Goal: Information Seeking & Learning: Learn about a topic

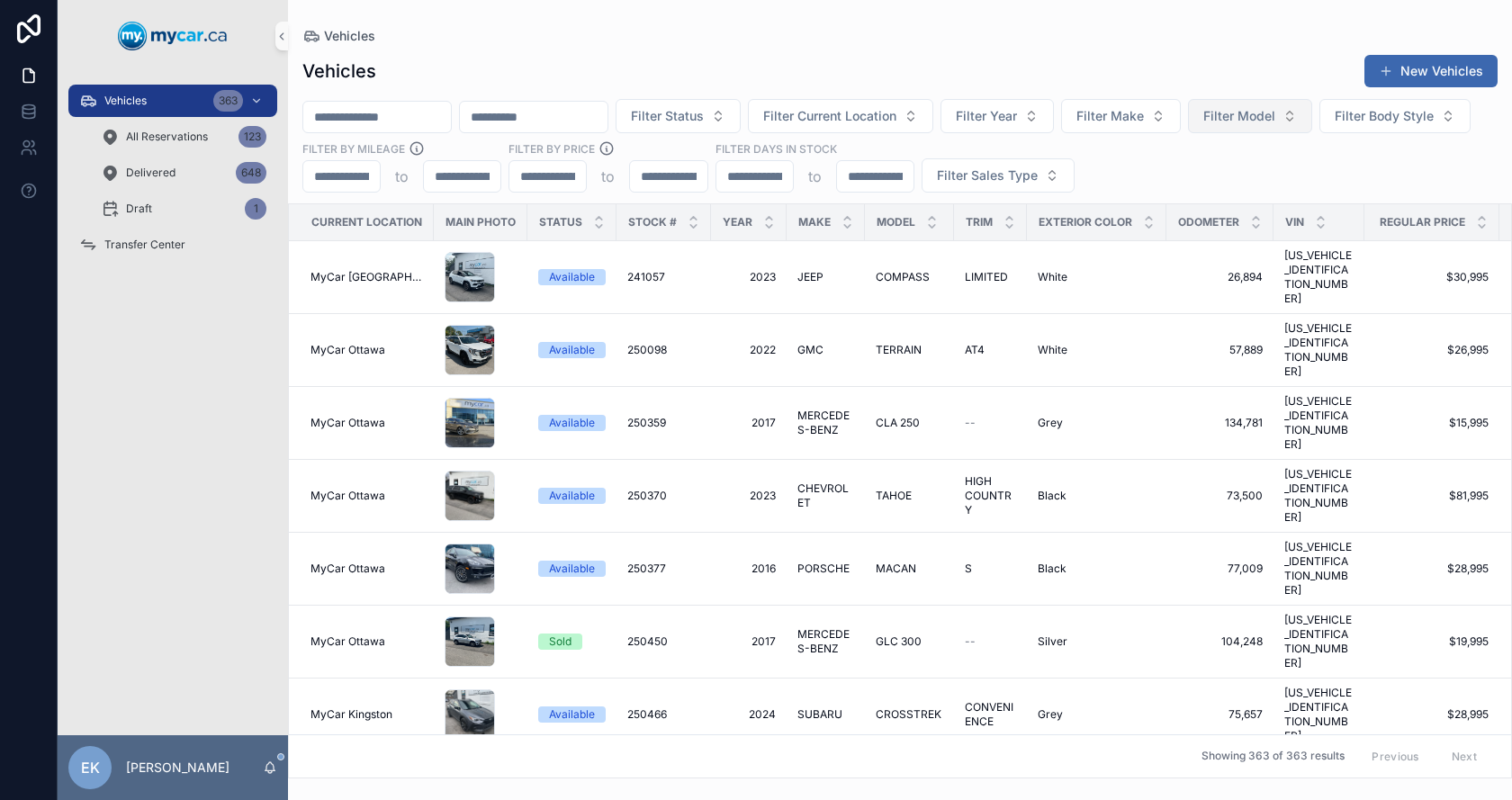
click at [1275, 123] on span "Filter Model" at bounding box center [1239, 116] width 72 height 18
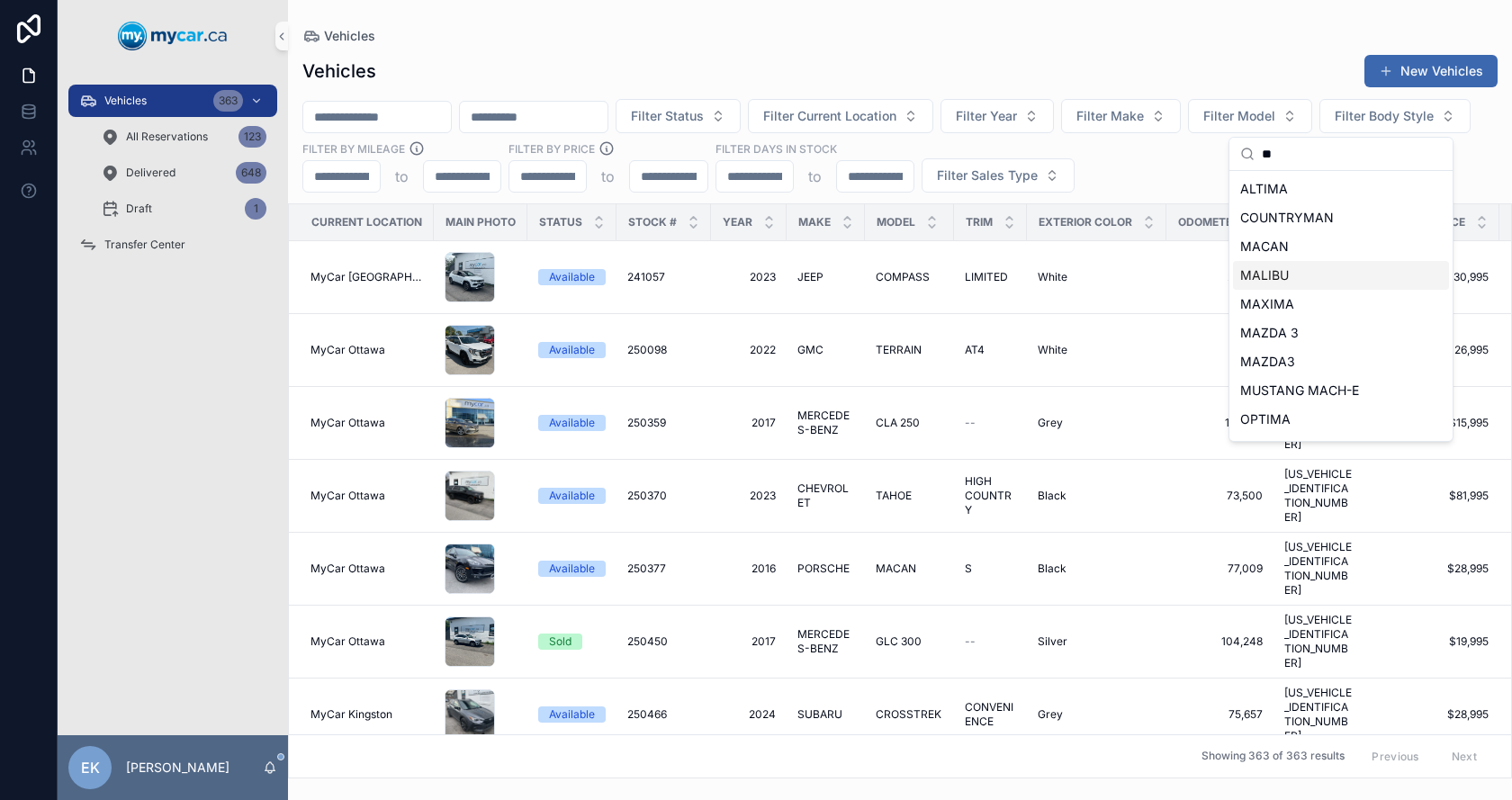
type input "**"
click at [1280, 272] on span "MALIBU" at bounding box center [1265, 275] width 48 height 18
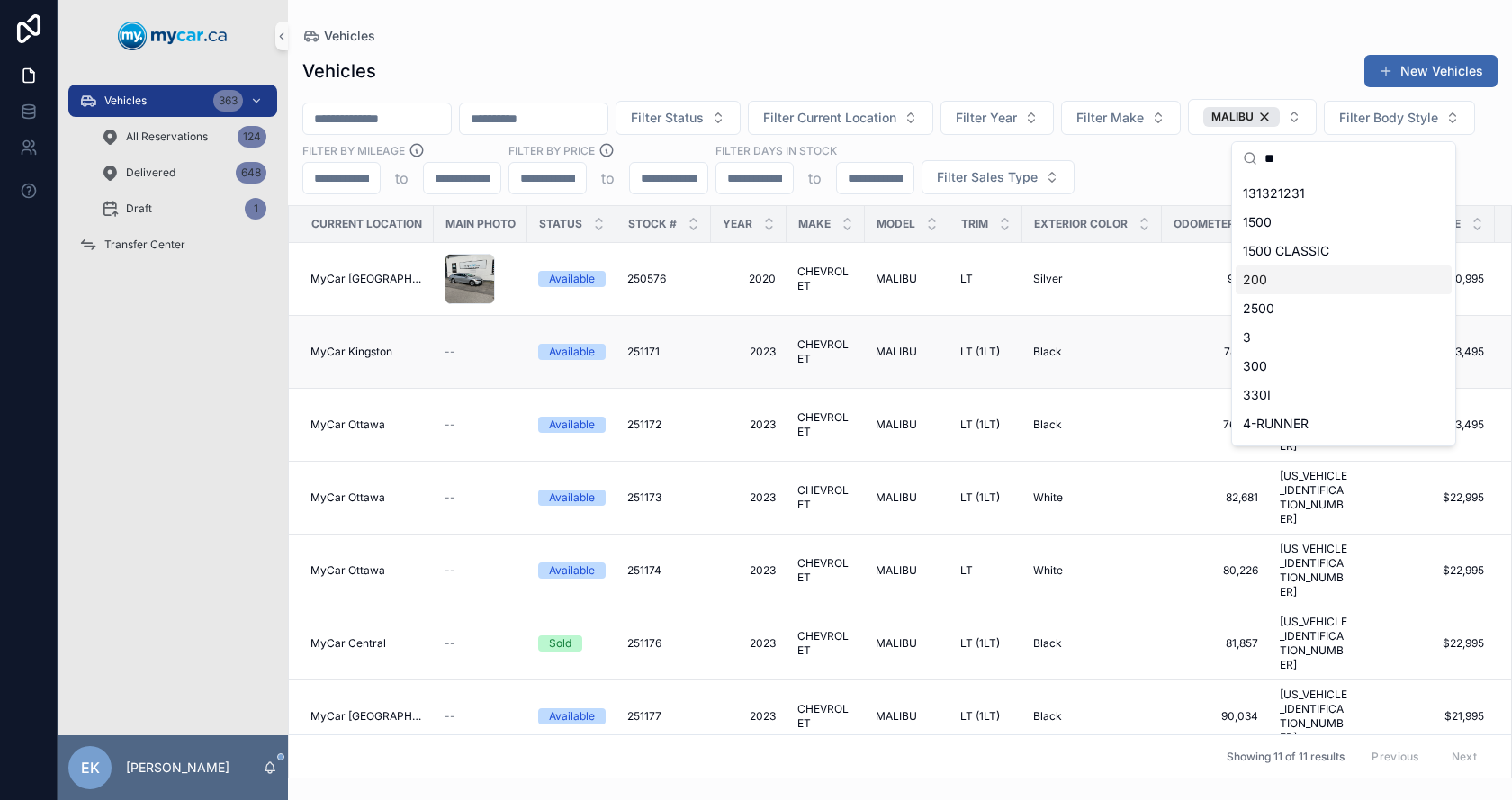
click at [453, 345] on span "--" at bounding box center [450, 352] width 11 height 14
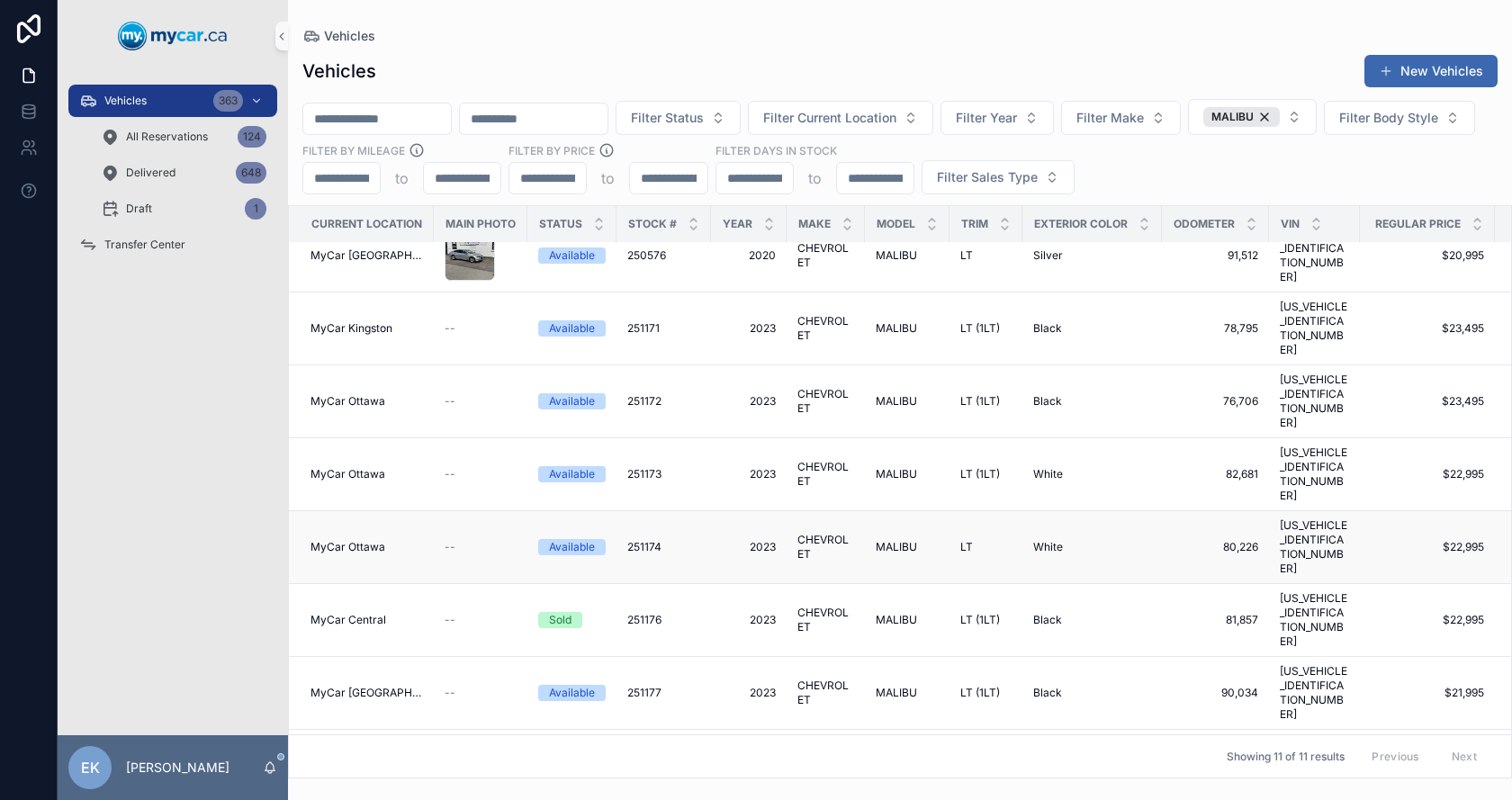
scroll to position [31, 0]
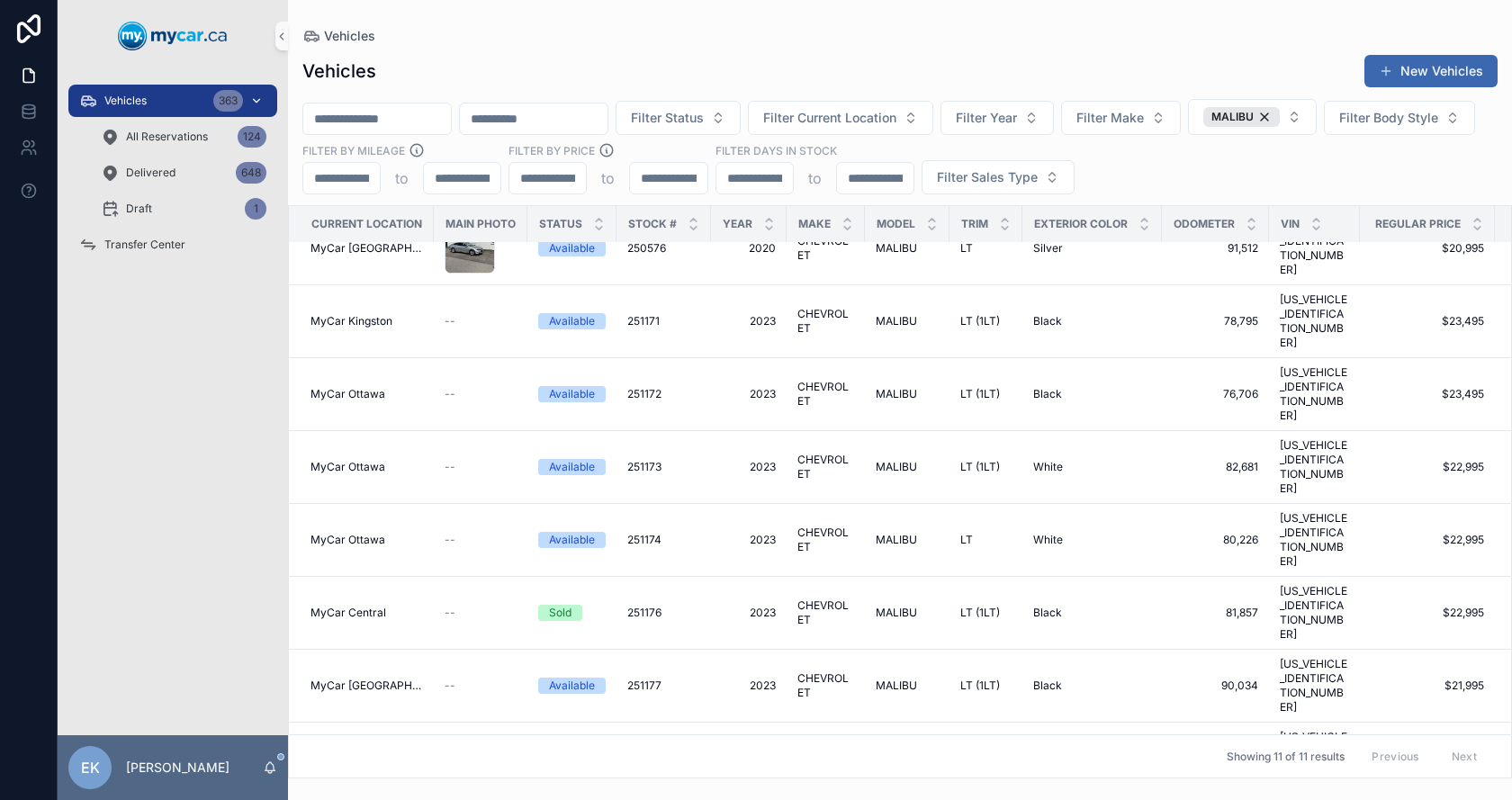
click at [147, 107] on span "Vehicles" at bounding box center [126, 100] width 43 height 14
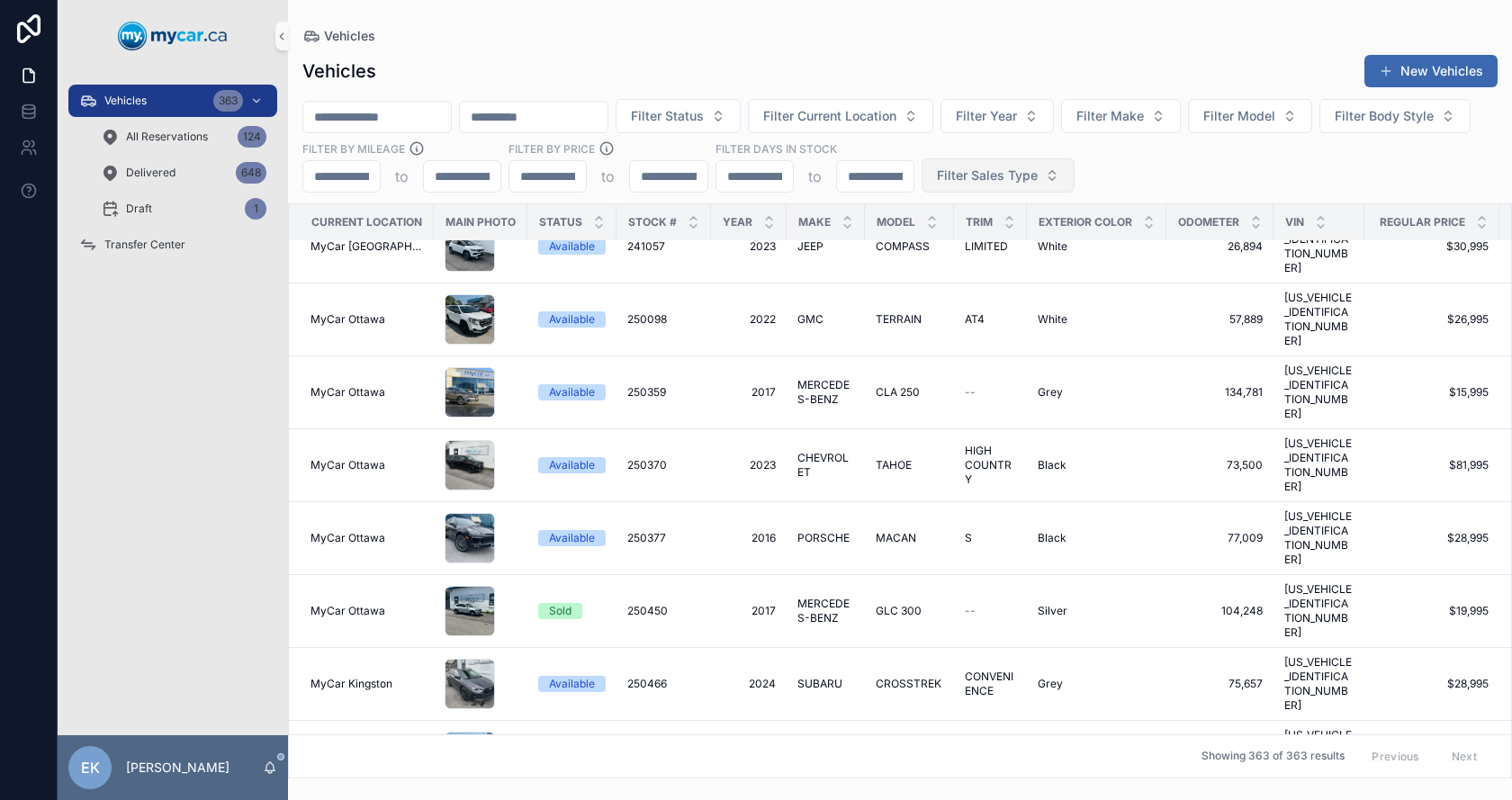
click at [1038, 171] on span "Filter Sales Type" at bounding box center [987, 175] width 101 height 18
click at [1111, 248] on div "Wholesale" at bounding box center [1155, 248] width 216 height 29
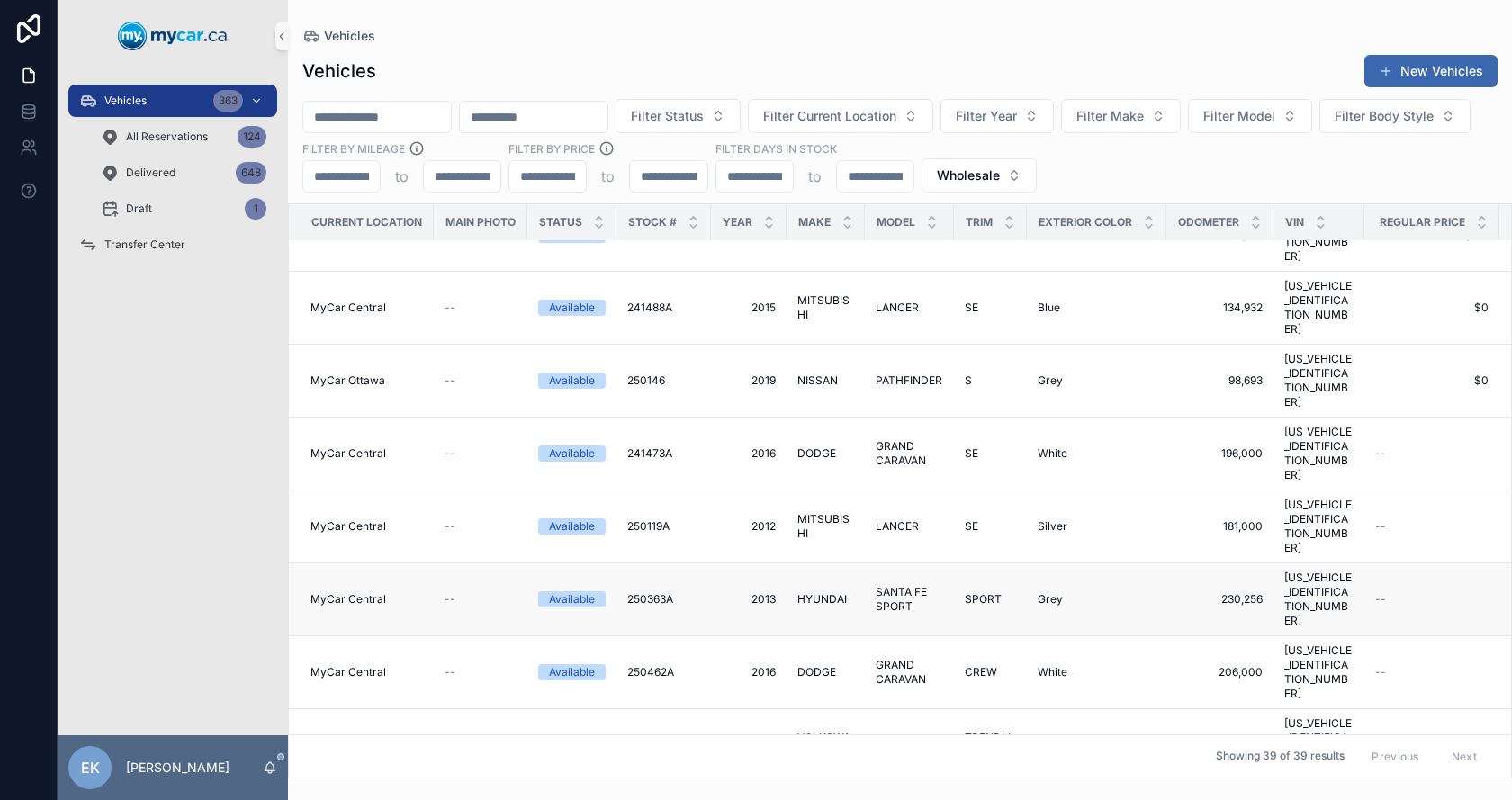
scroll to position [270, 0]
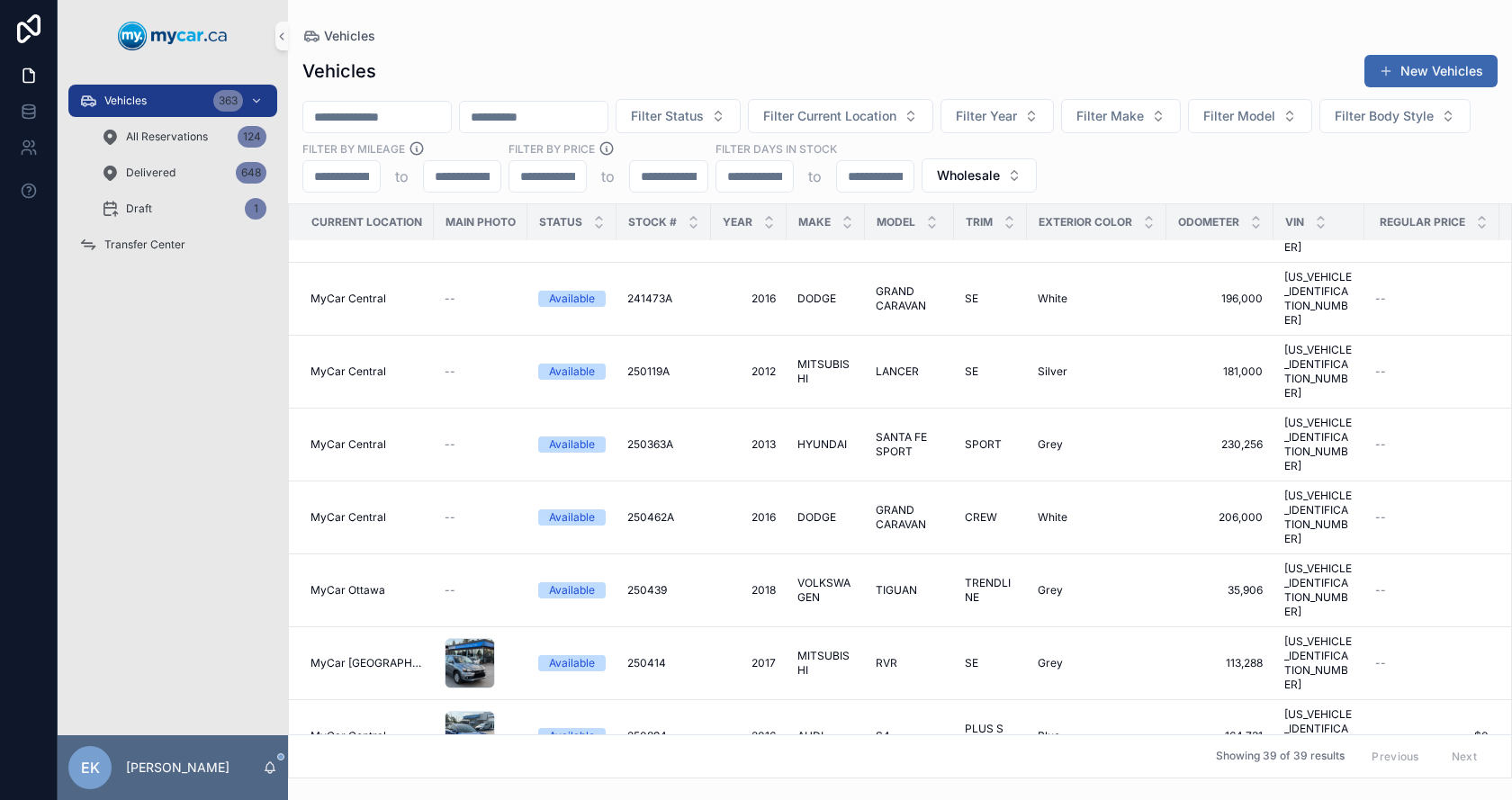
click at [648, 799] on span "250781A" at bounding box center [650, 809] width 44 height 14
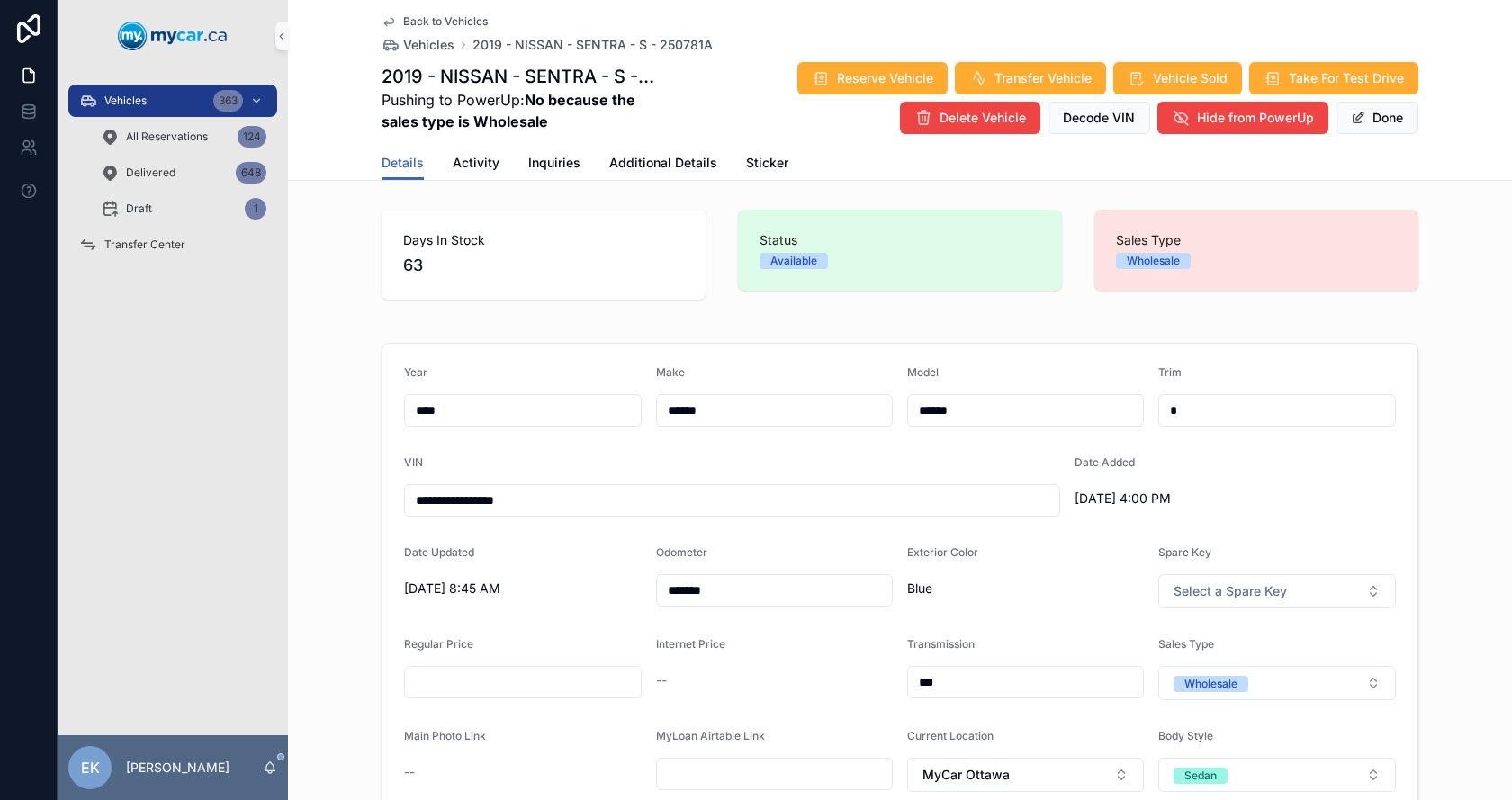
scroll to position [699, 0]
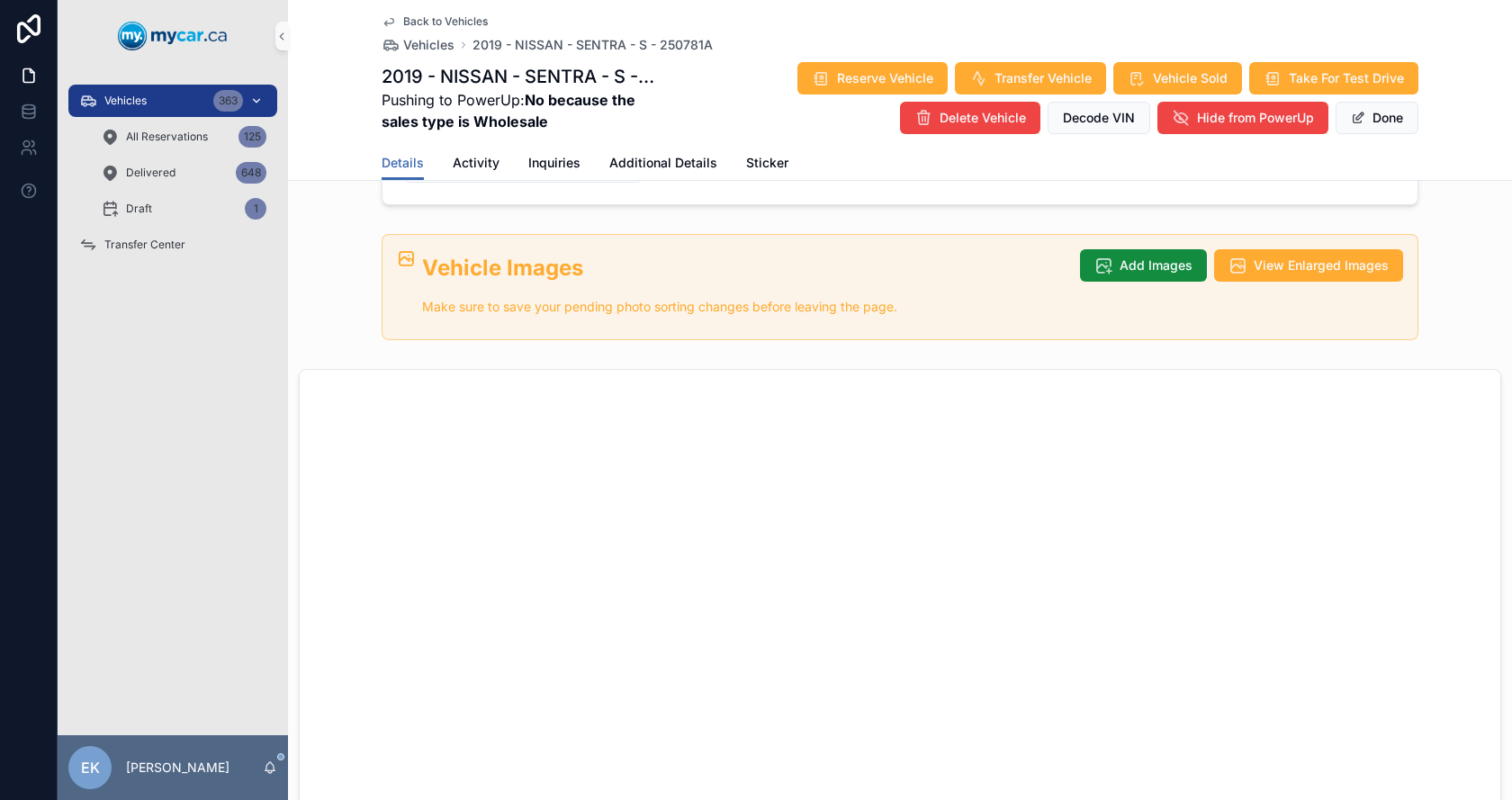
click at [113, 106] on span "Vehicles" at bounding box center [126, 100] width 43 height 14
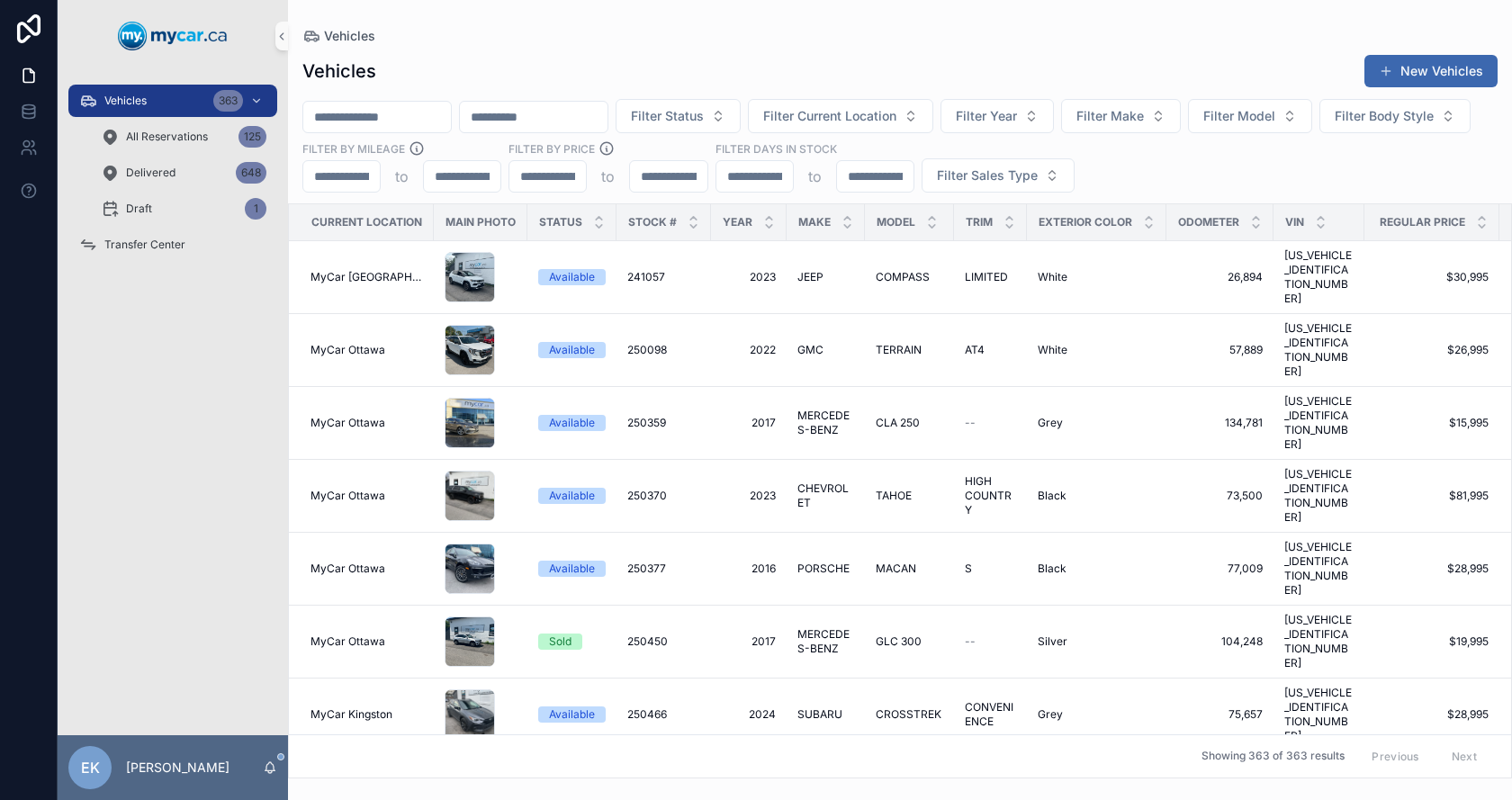
click at [432, 118] on input "scrollable content" at bounding box center [377, 117] width 148 height 25
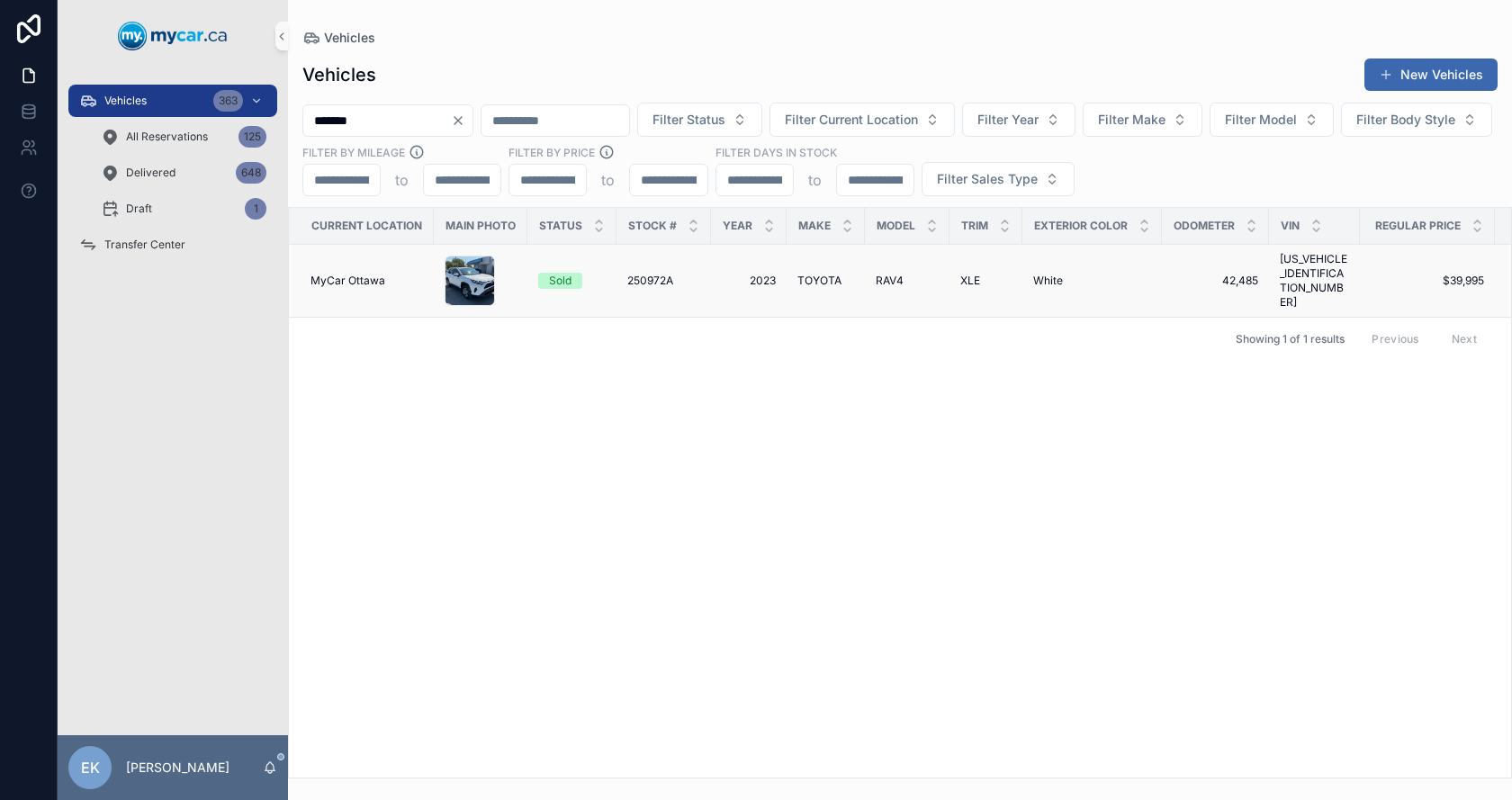
type input "*******"
click at [891, 275] on span "RAV4" at bounding box center [889, 280] width 28 height 14
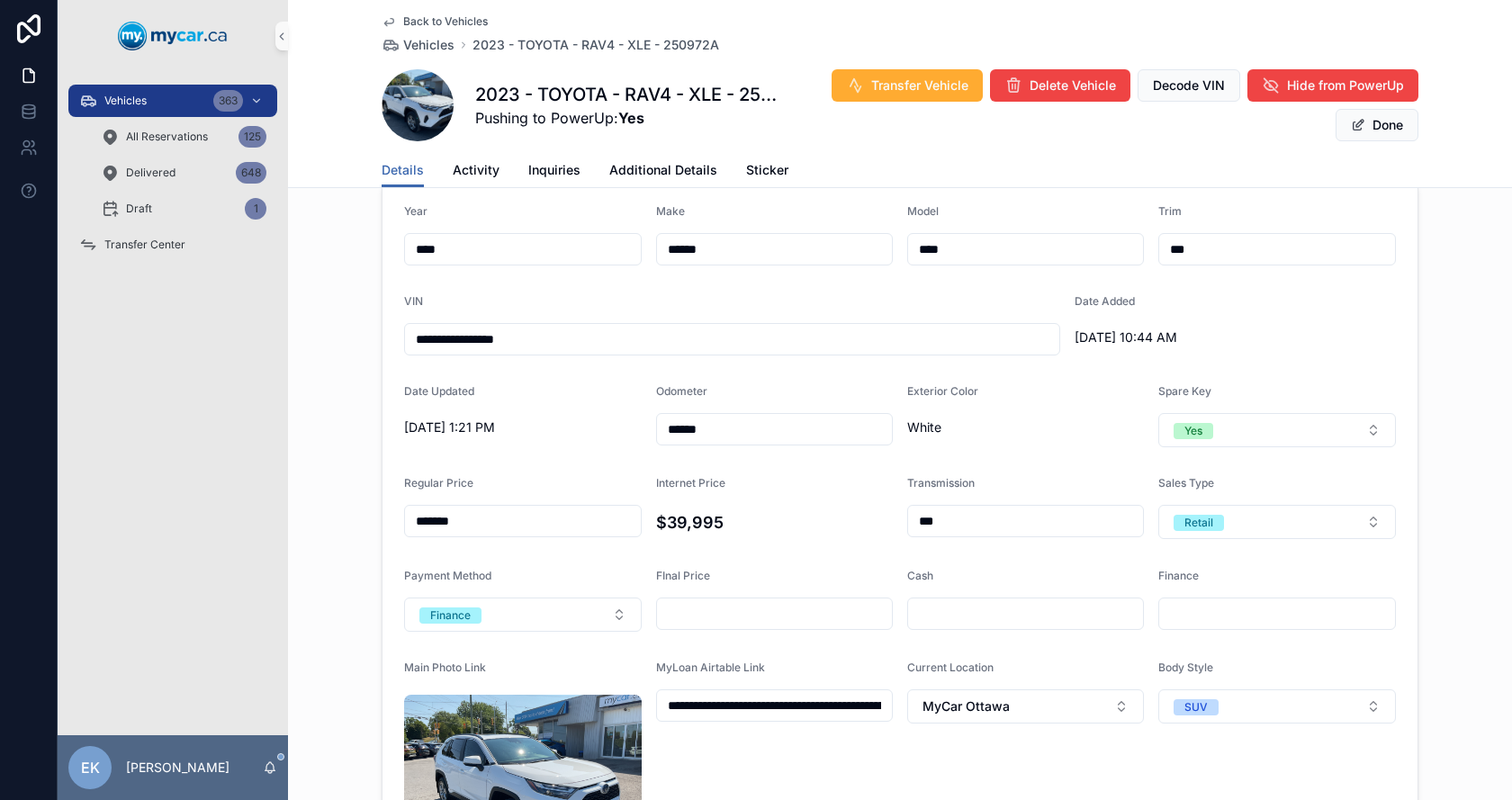
scroll to position [540, 0]
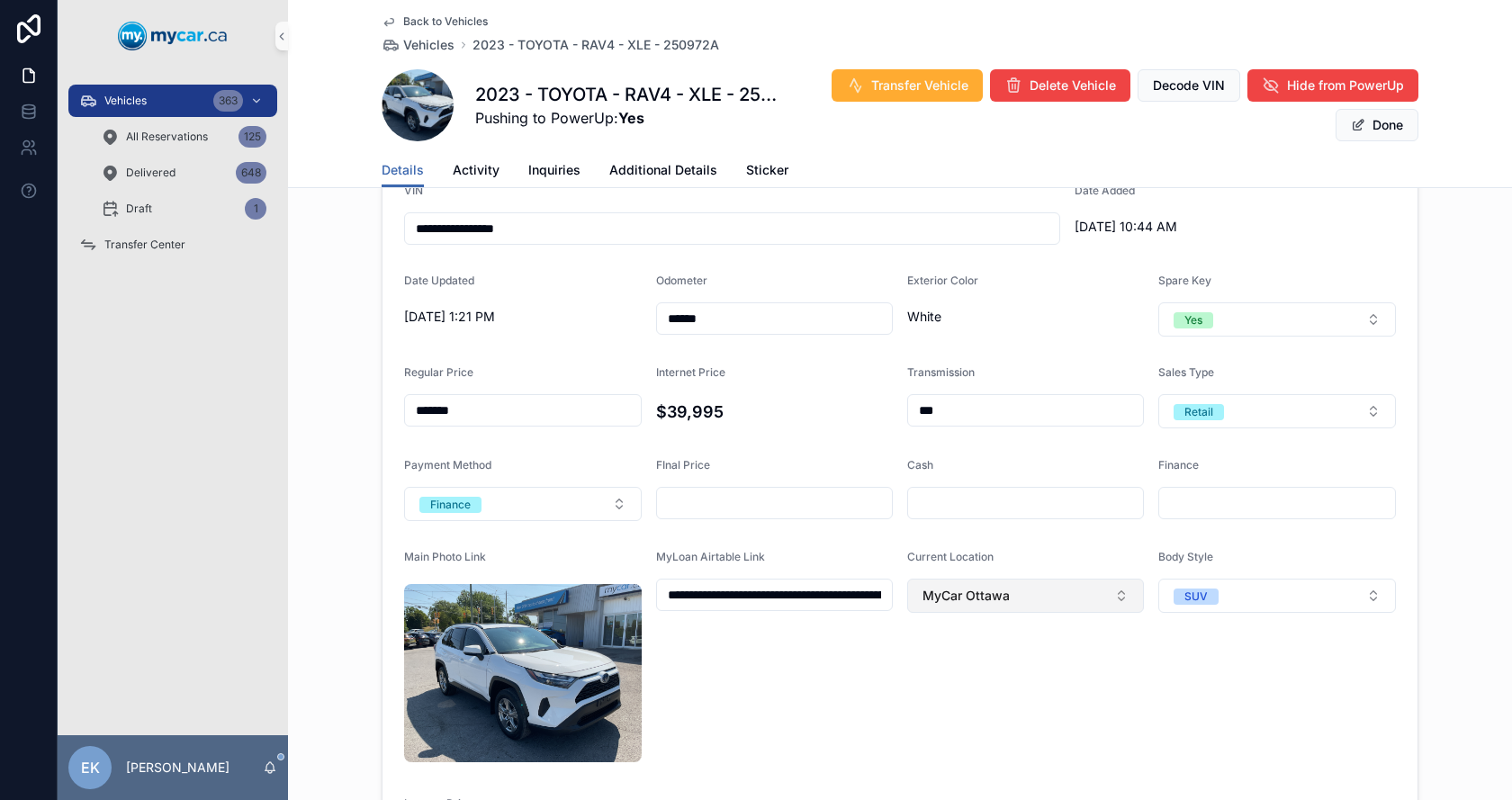
click at [986, 599] on span "MyCar Ottawa" at bounding box center [966, 595] width 87 height 18
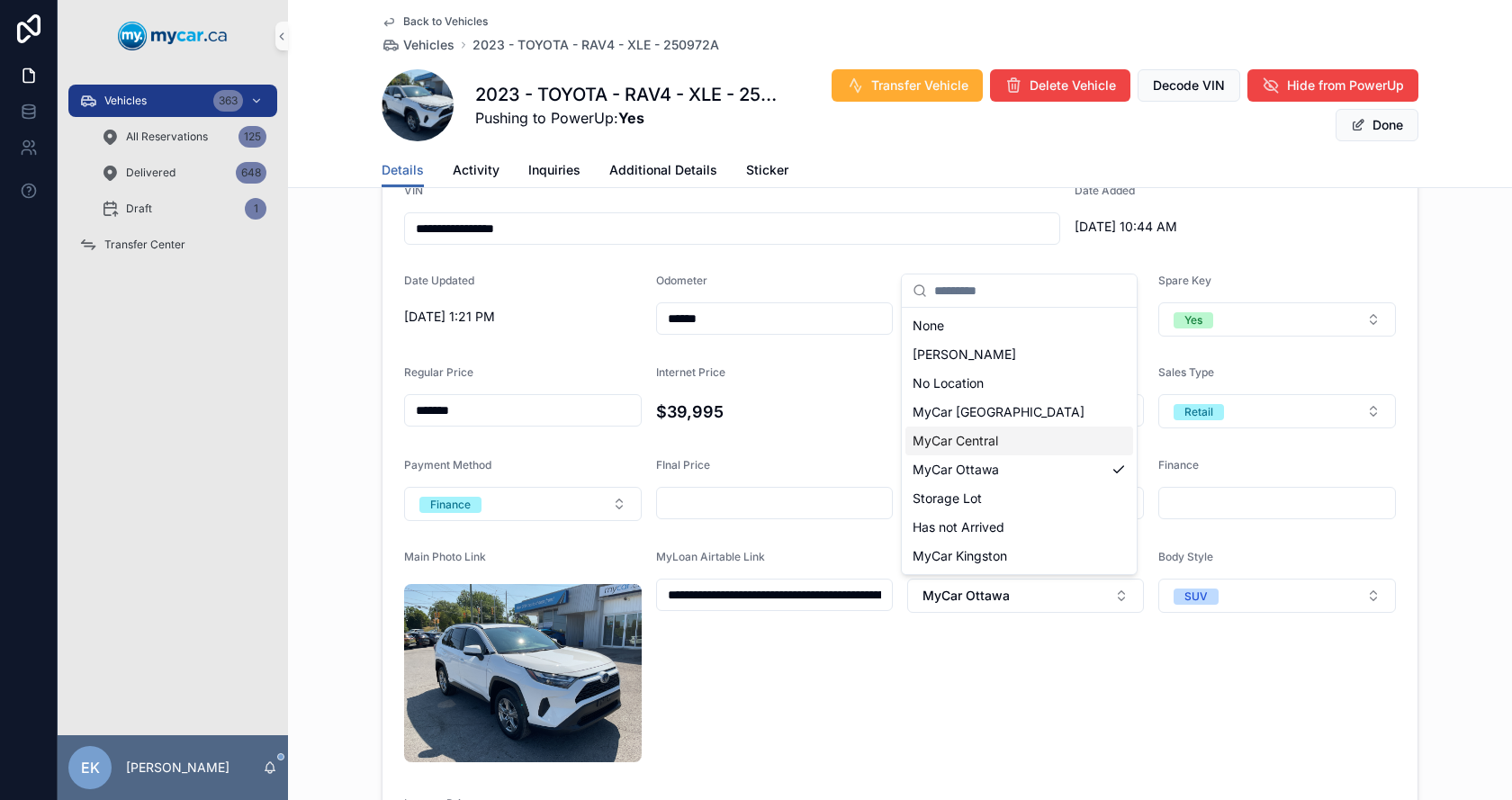
click at [992, 441] on span "MyCar Central" at bounding box center [955, 441] width 85 height 18
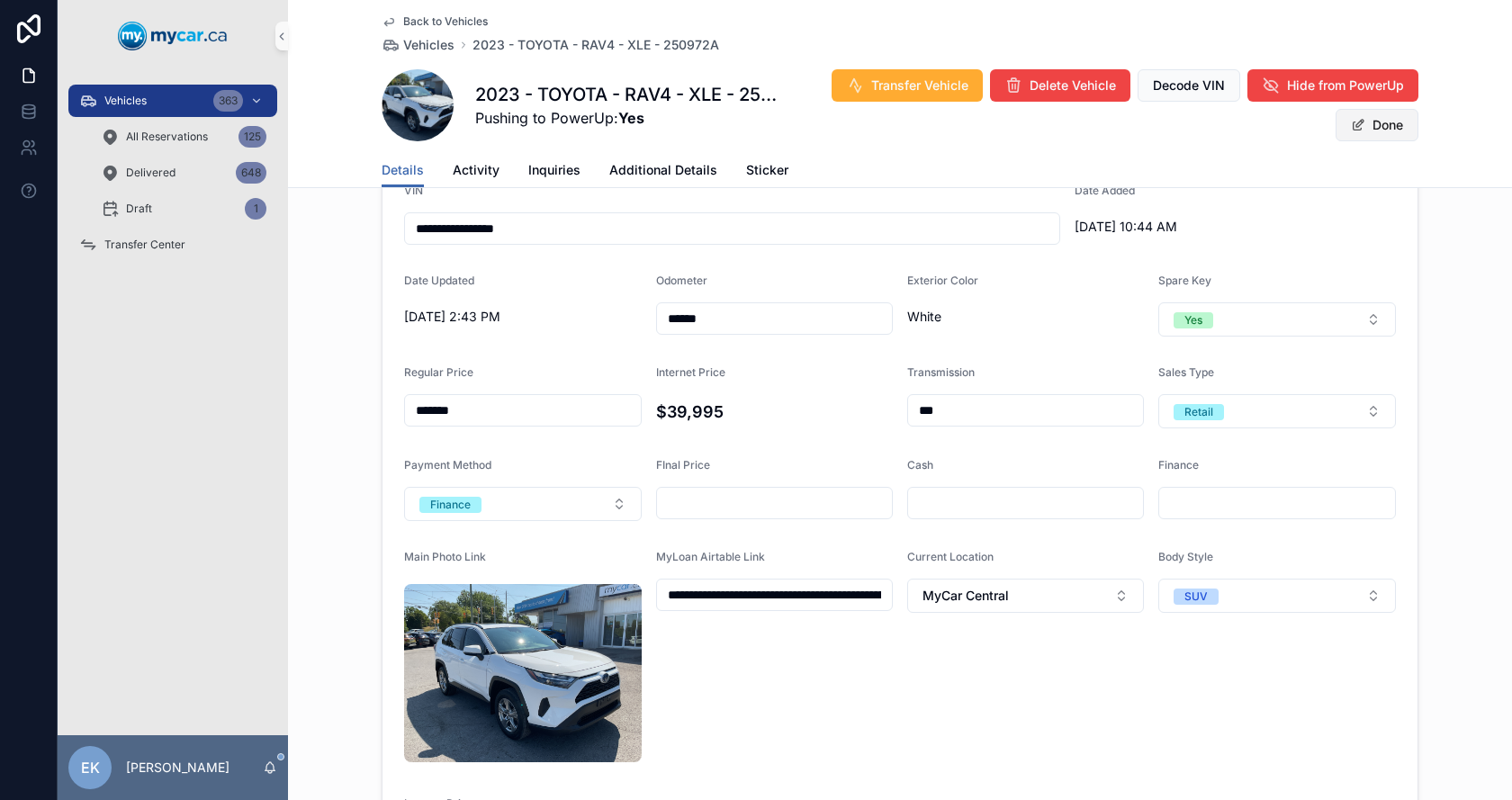
click at [1381, 119] on button "Done" at bounding box center [1378, 126] width 83 height 33
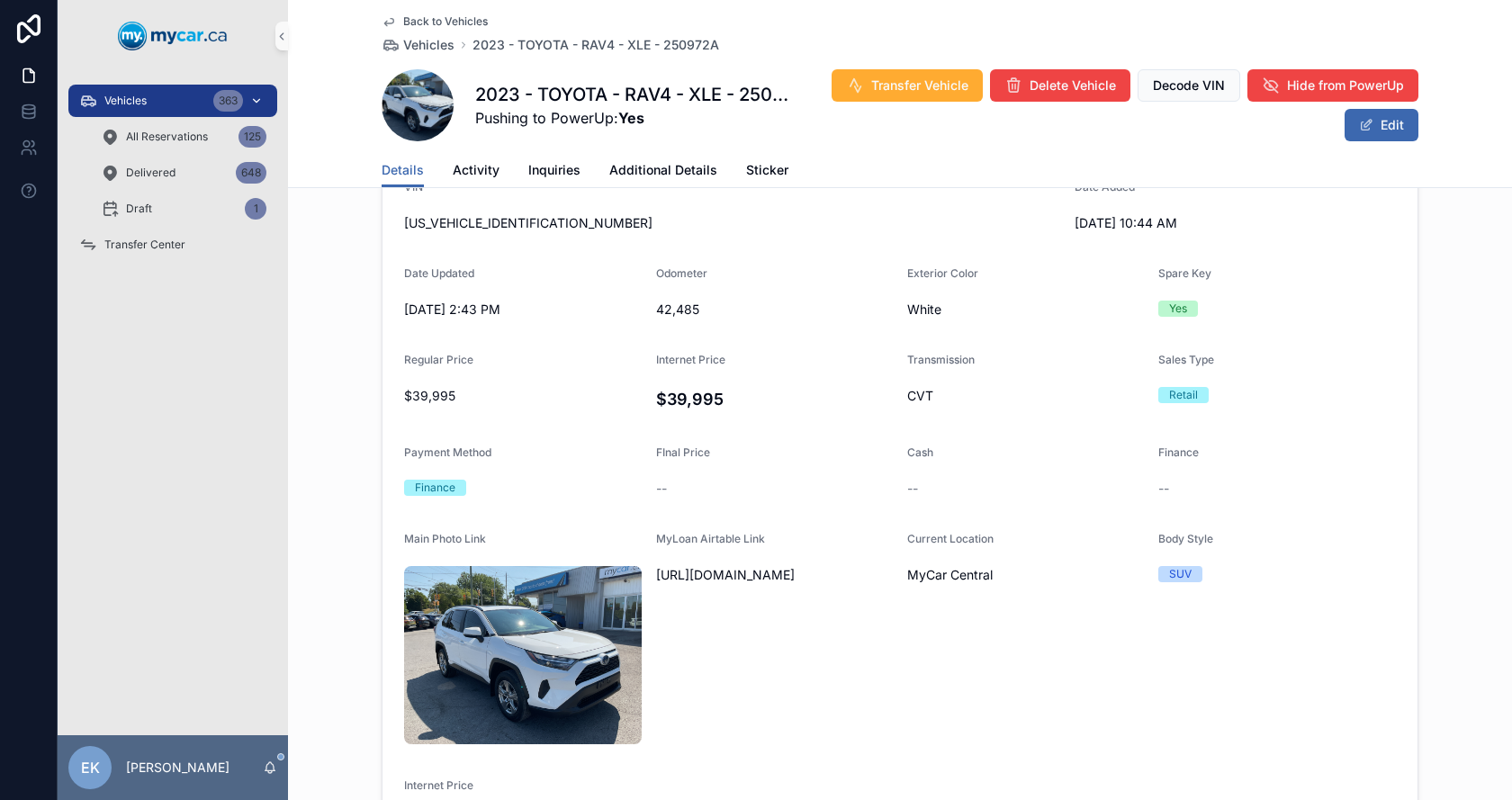
click at [137, 102] on span "Vehicles" at bounding box center [126, 100] width 43 height 14
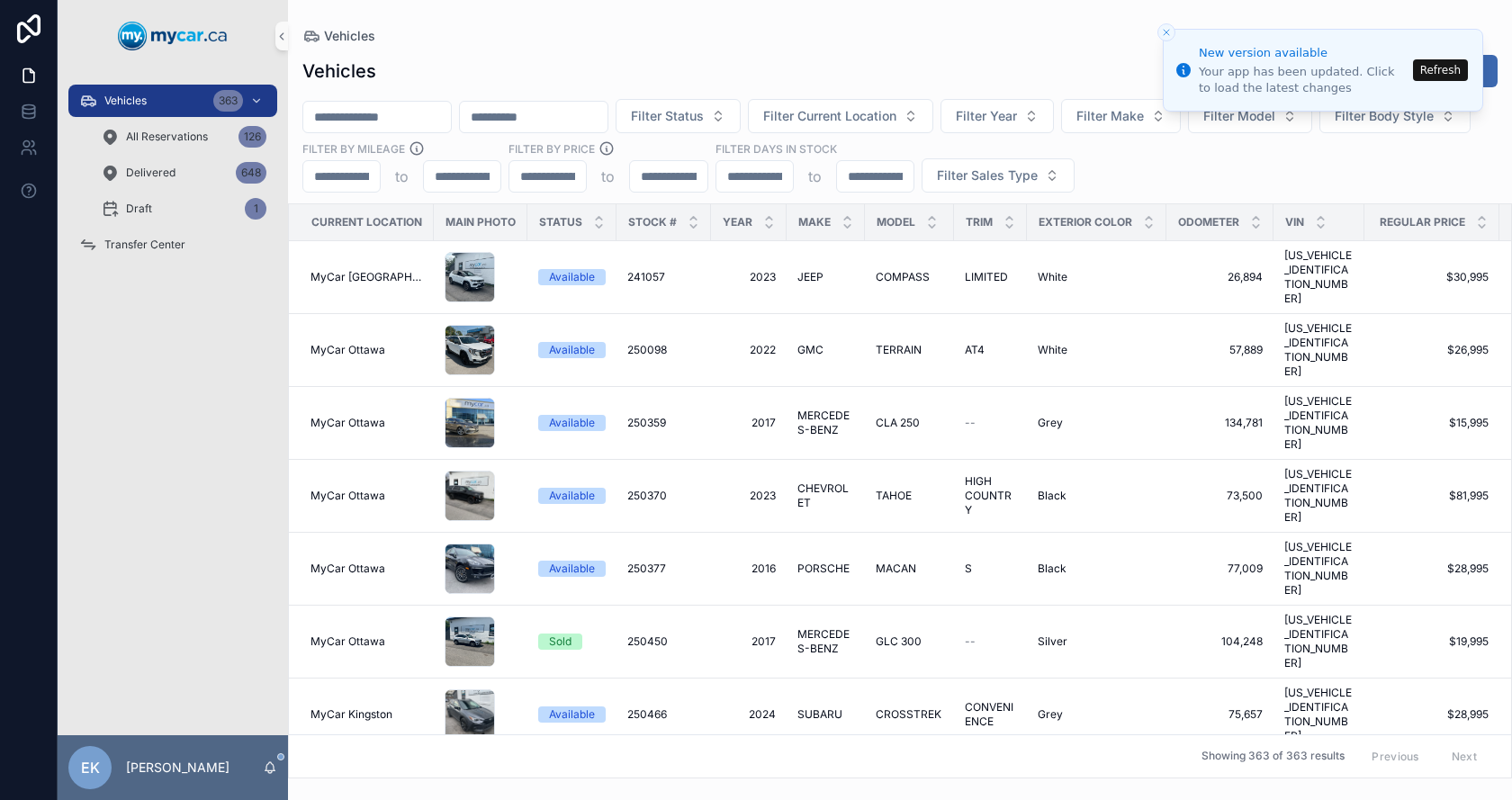
click at [422, 121] on input "scrollable content" at bounding box center [377, 117] width 148 height 25
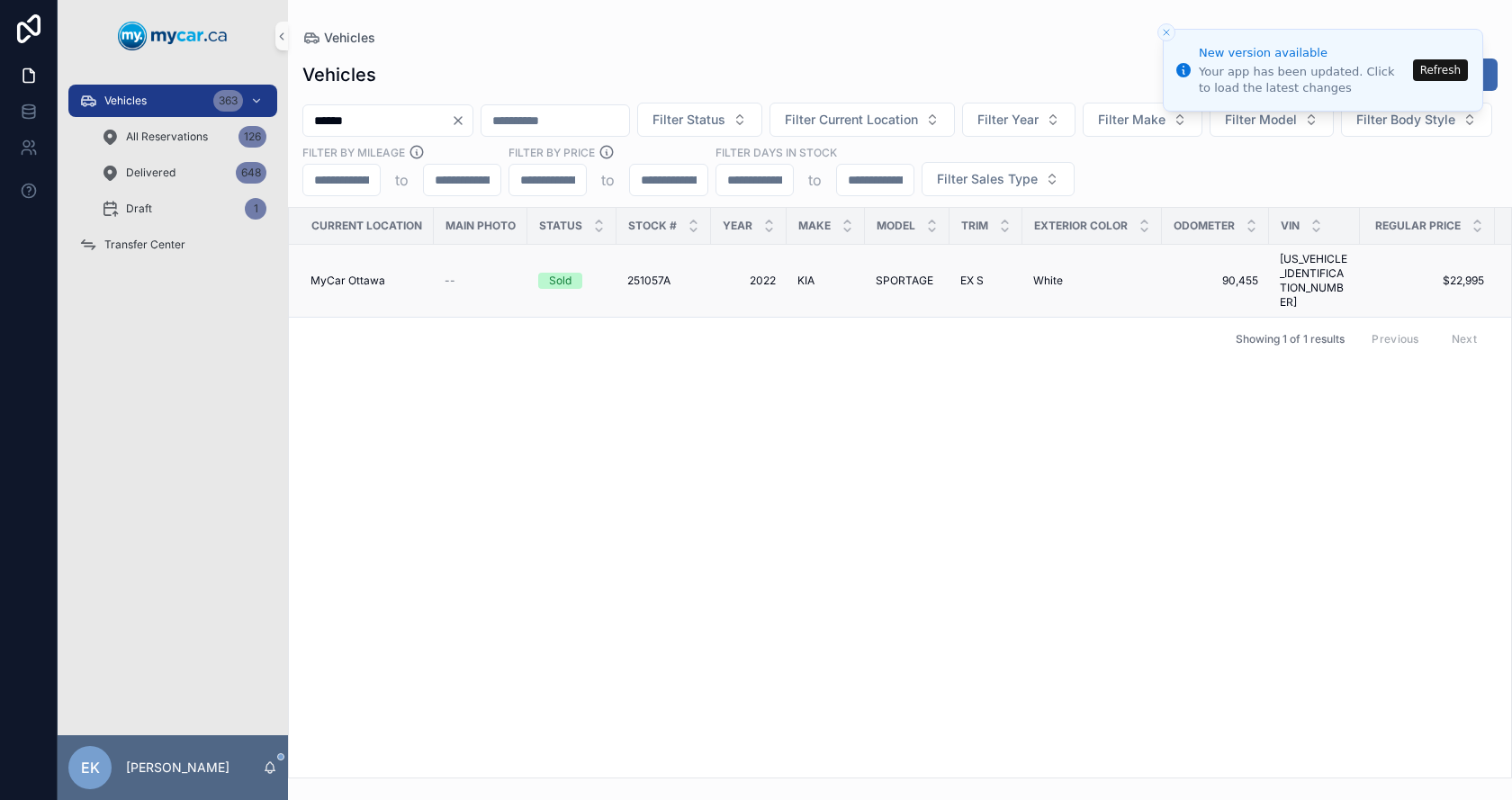
type input "******"
click at [648, 273] on span "251057A" at bounding box center [649, 280] width 44 height 14
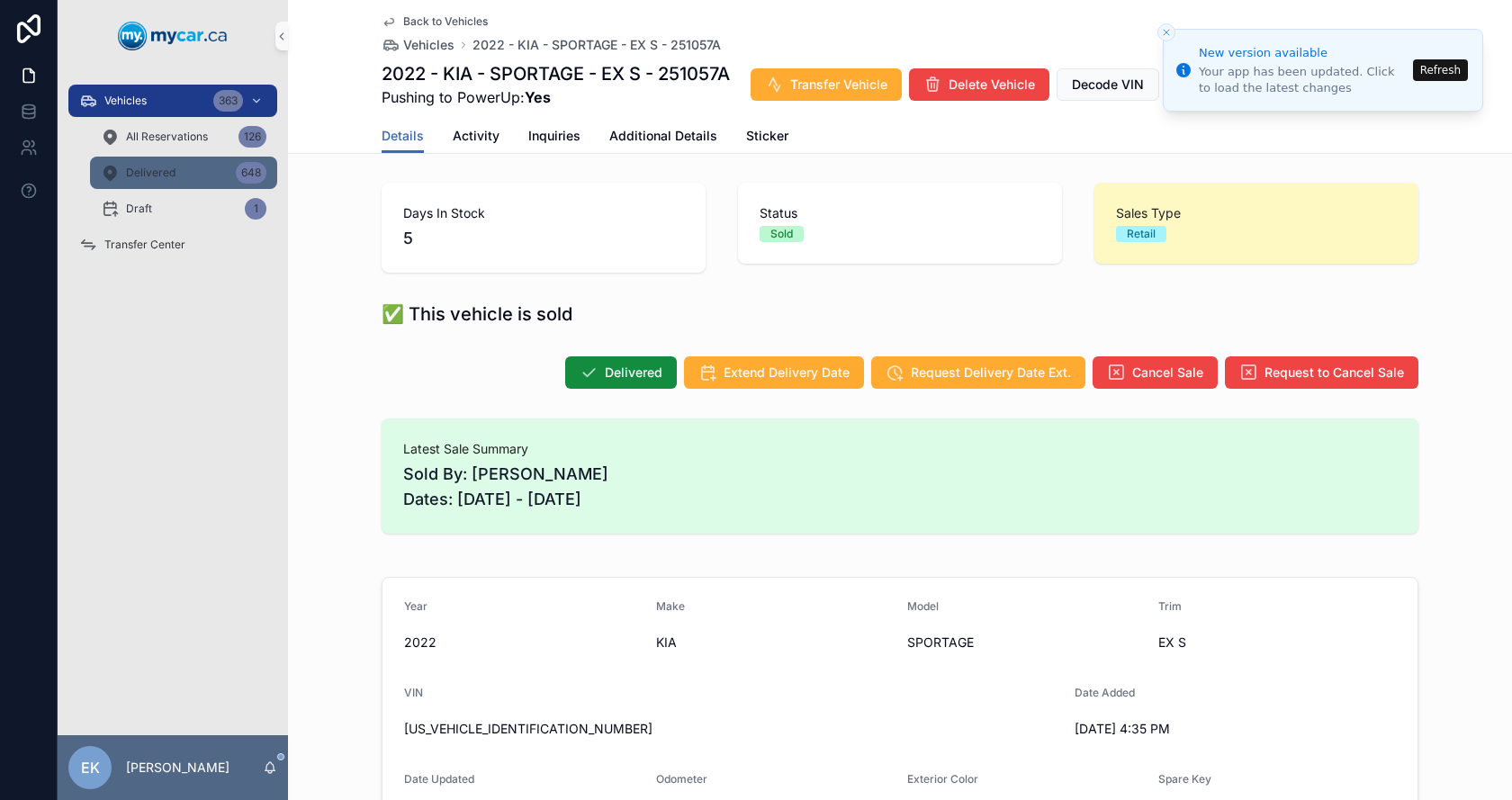
click at [144, 175] on span "Delivered" at bounding box center [150, 172] width 49 height 14
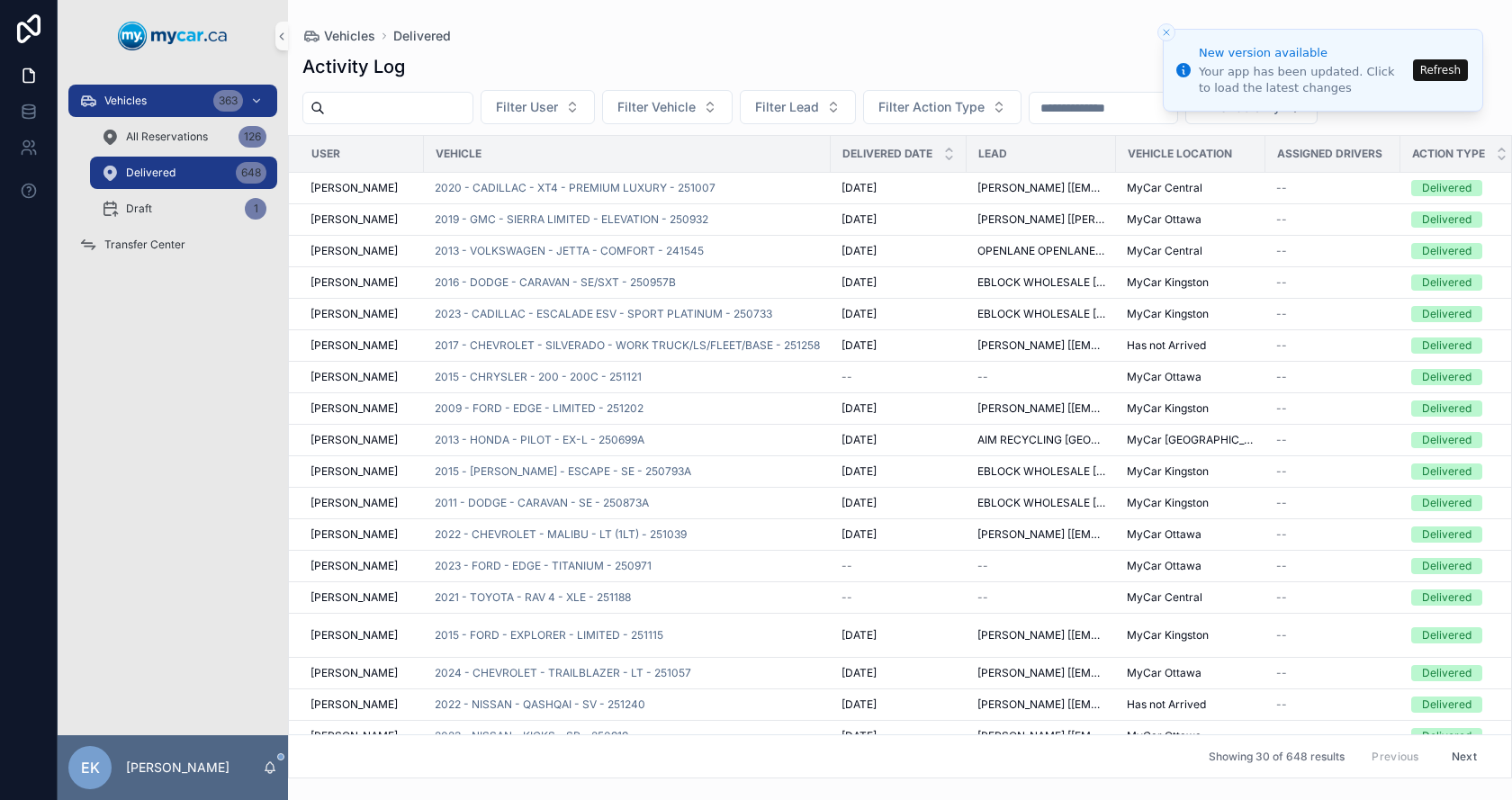
click at [1123, 105] on input "scrollable content" at bounding box center [1103, 108] width 148 height 25
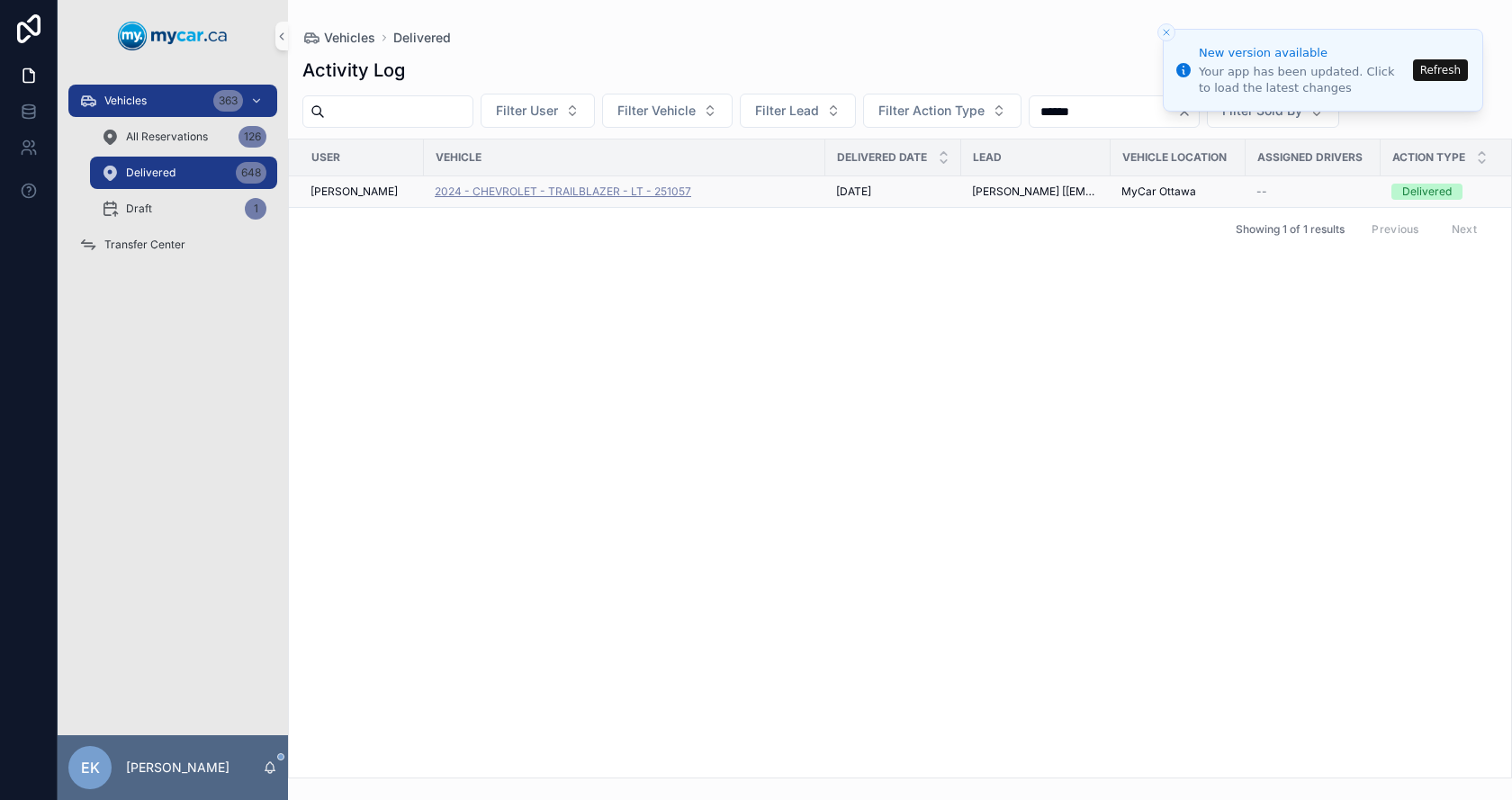
type input "******"
click at [534, 193] on span "2024 - CHEVROLET - TRAILBLAZER - LT - 251057" at bounding box center [563, 191] width 256 height 14
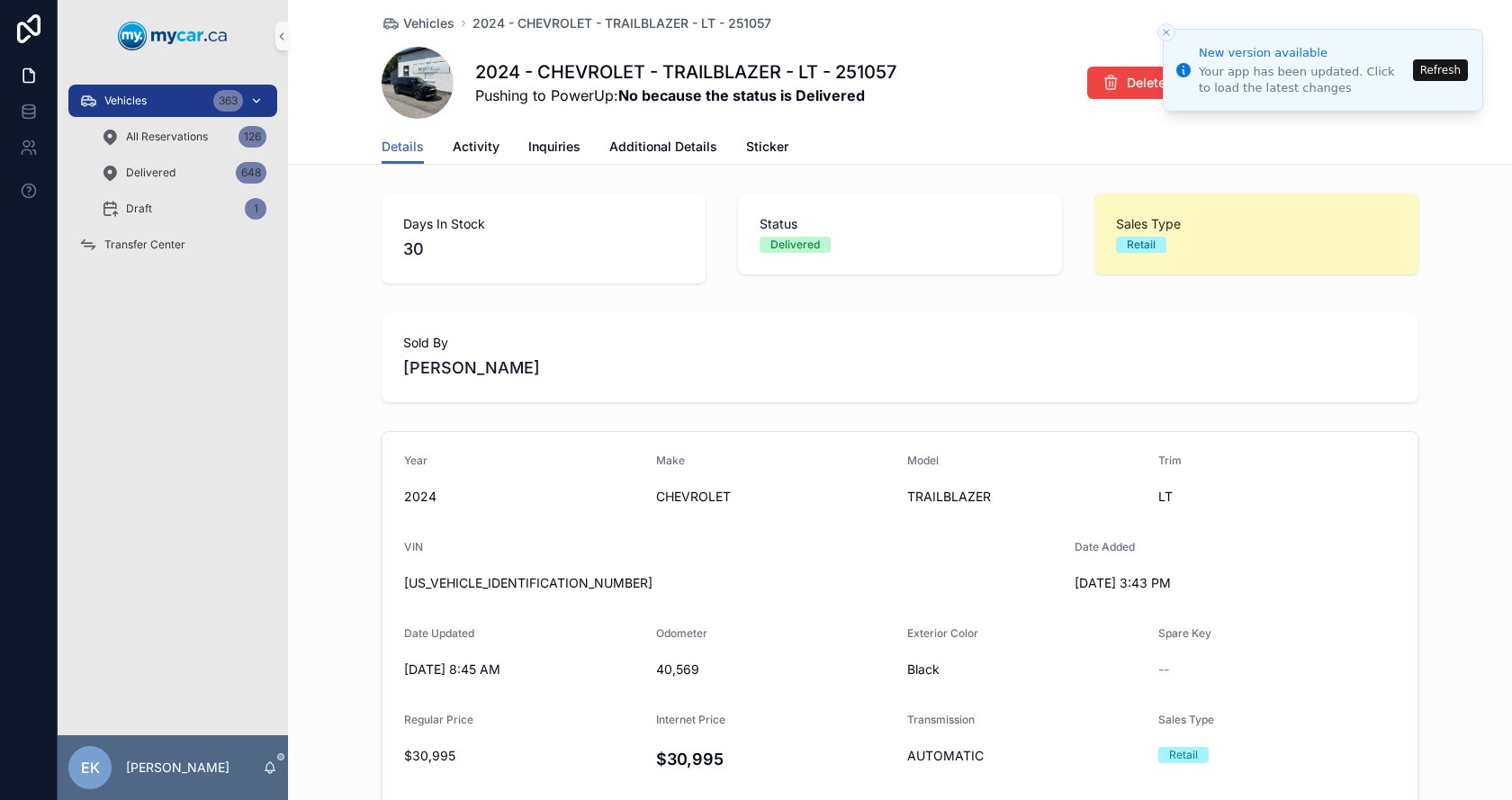
click at [137, 111] on div "Vehicles 363" at bounding box center [173, 100] width 188 height 29
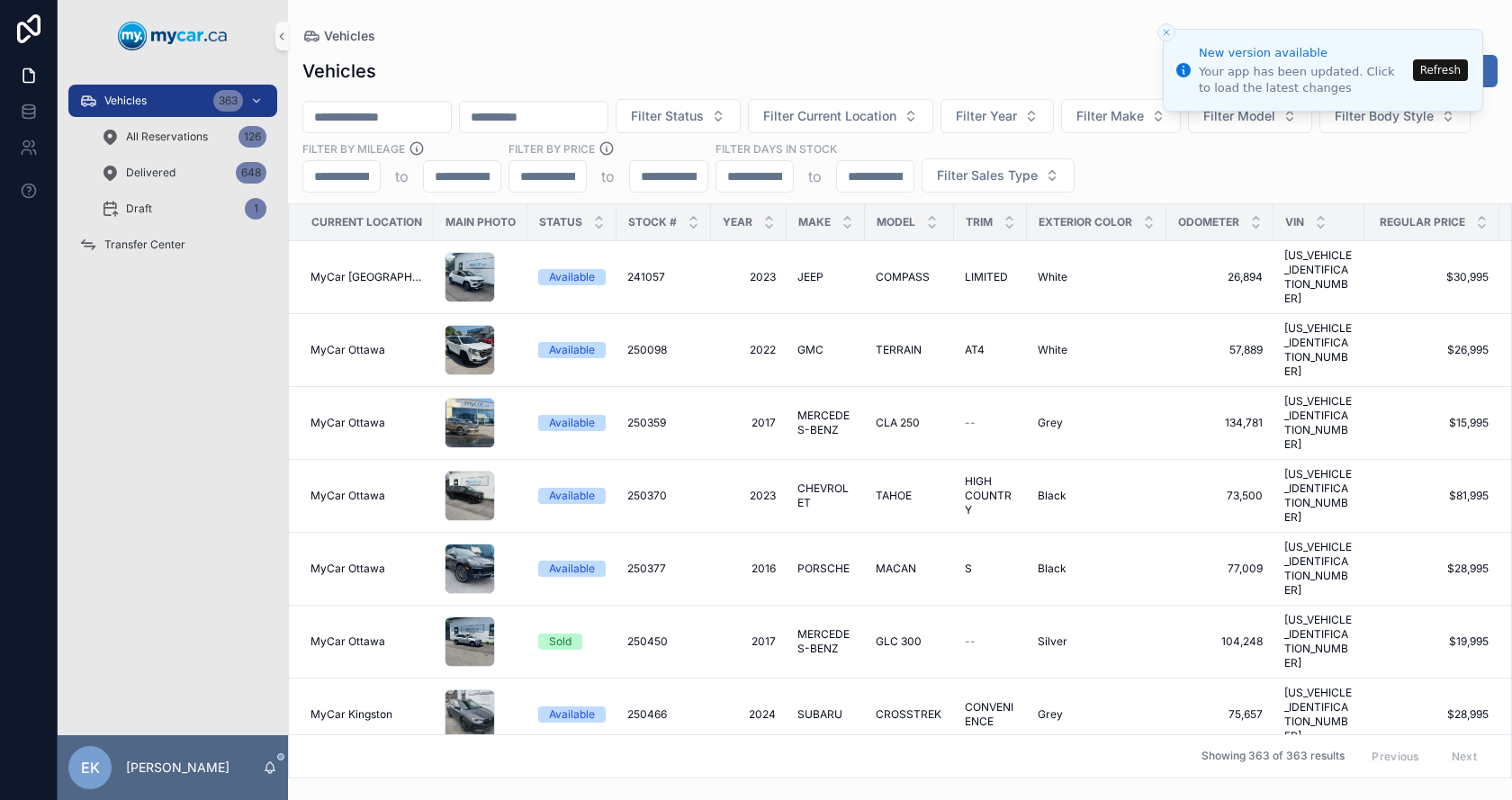
click at [1437, 71] on button "Refresh" at bounding box center [1440, 70] width 55 height 21
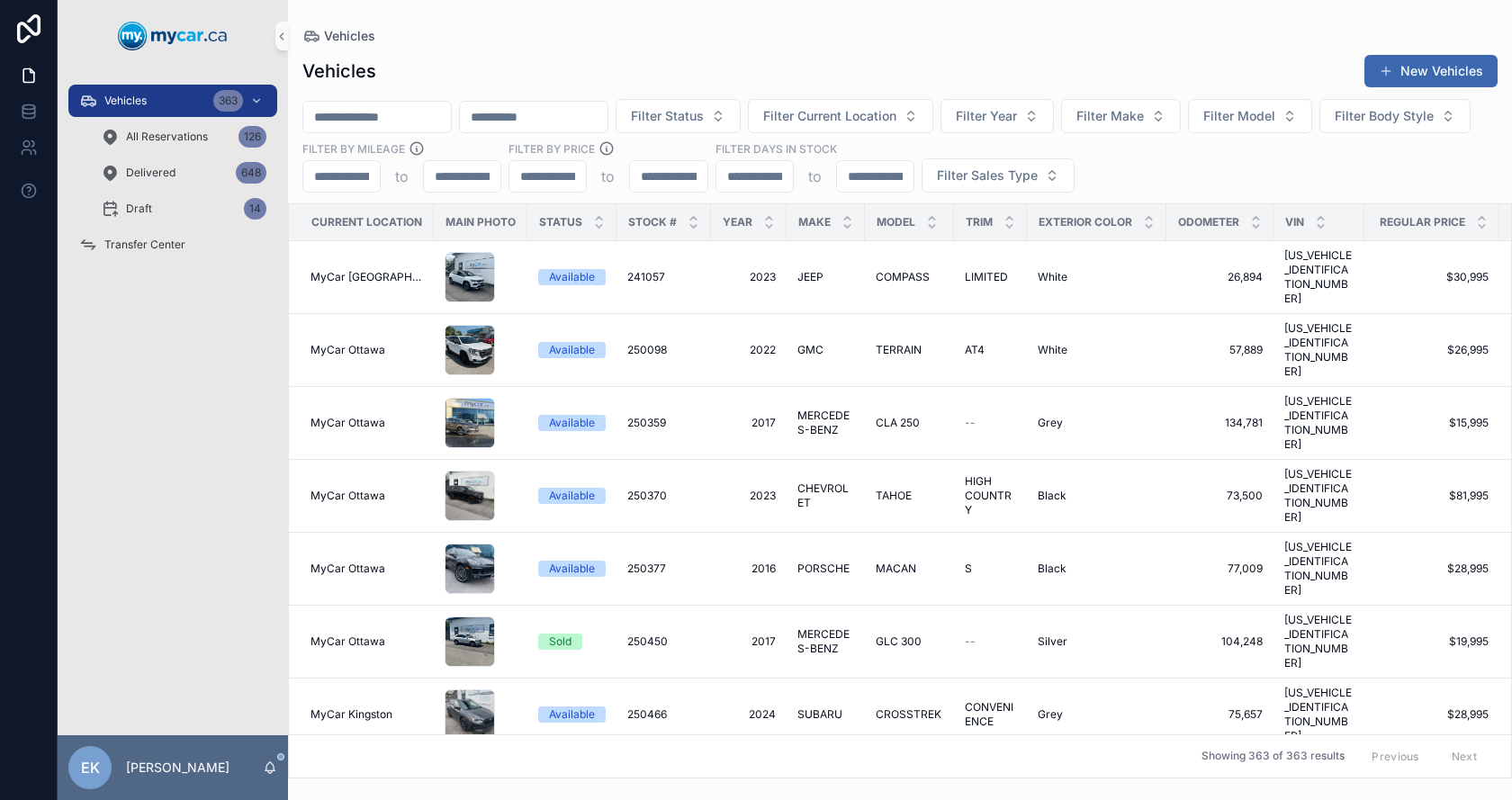
click at [434, 118] on input "scrollable content" at bounding box center [377, 117] width 148 height 25
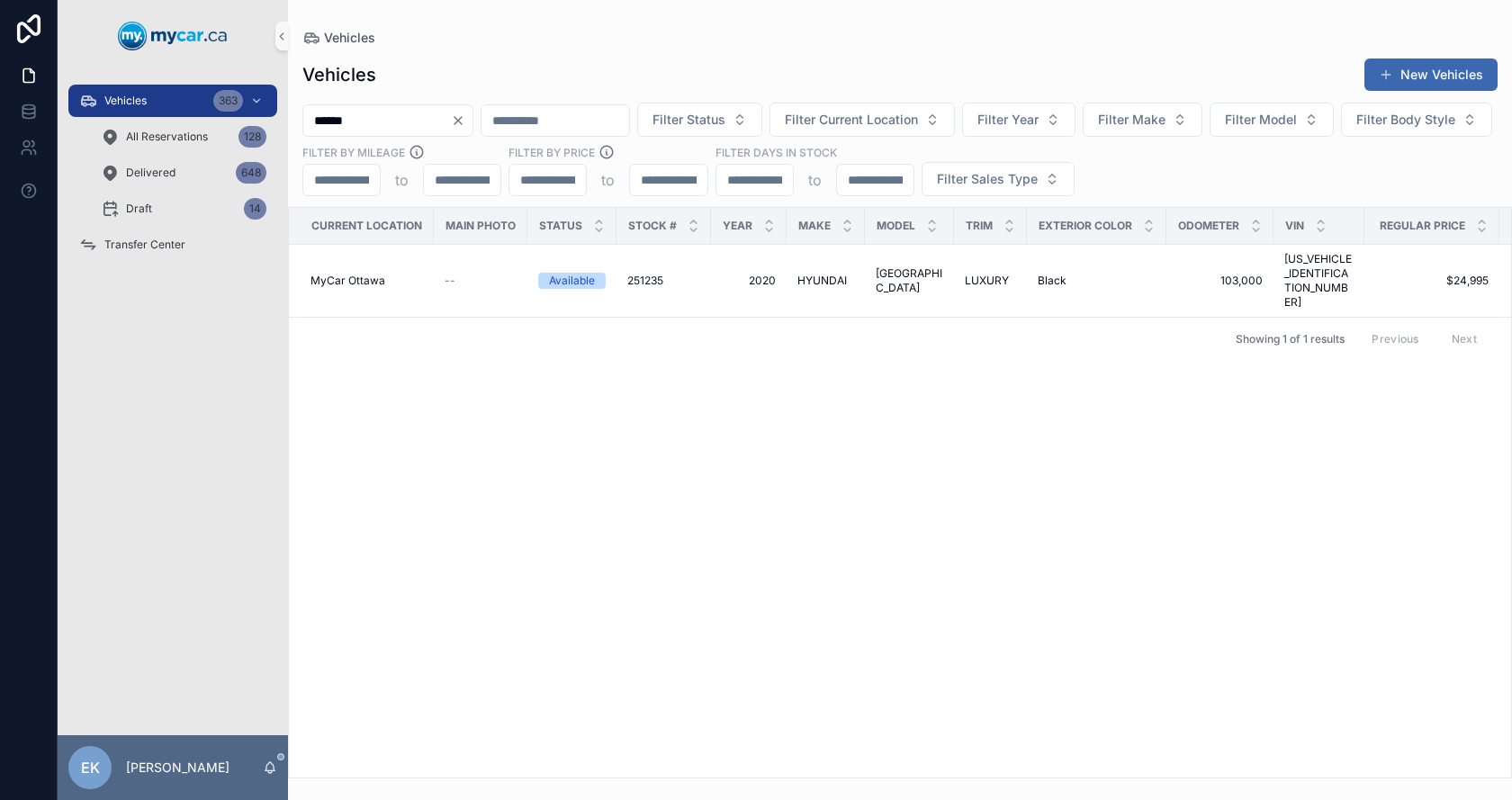
click at [381, 121] on input "******" at bounding box center [377, 121] width 148 height 25
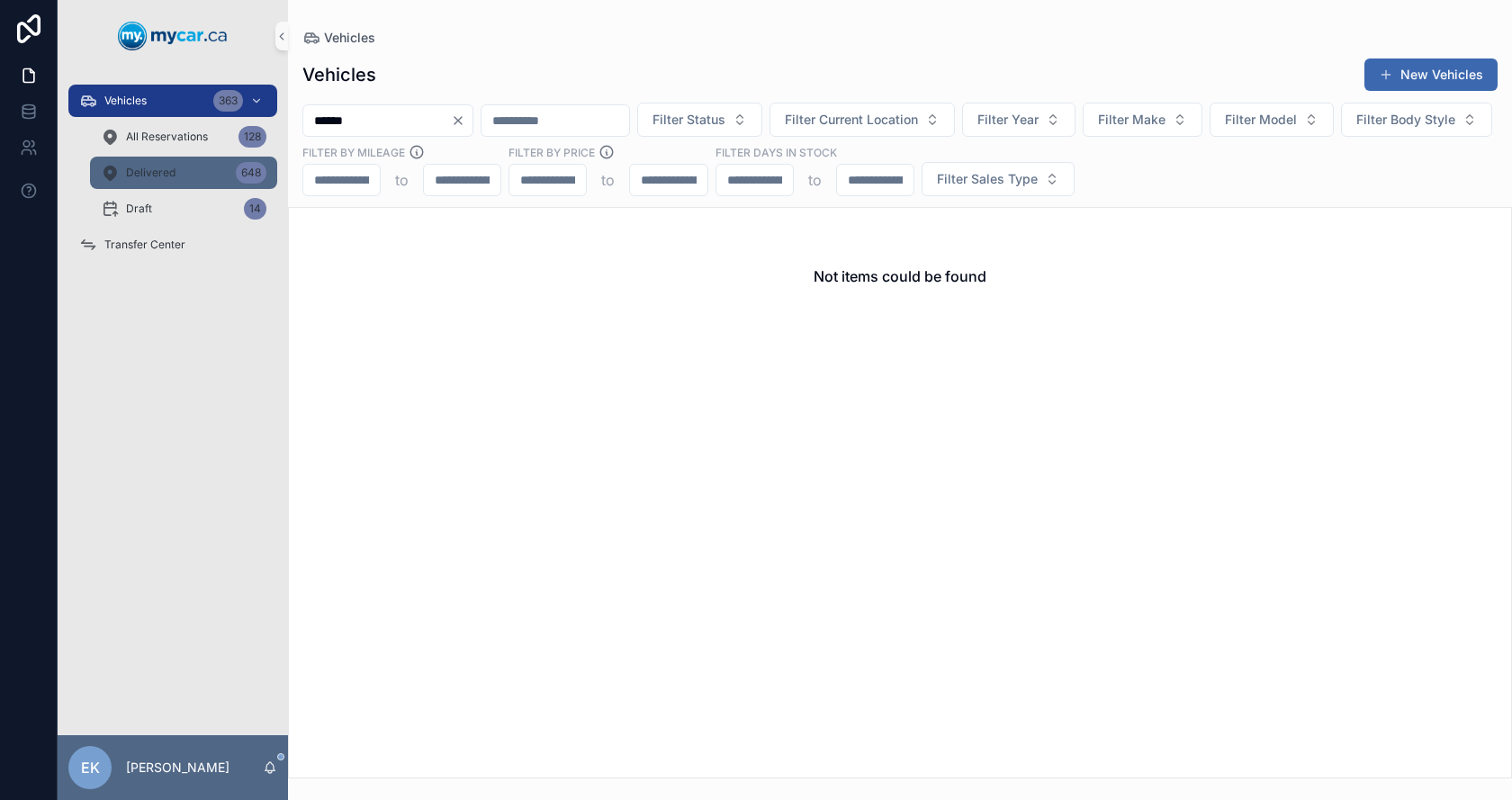
type input "******"
click at [193, 179] on div "Delivered 648" at bounding box center [183, 173] width 165 height 29
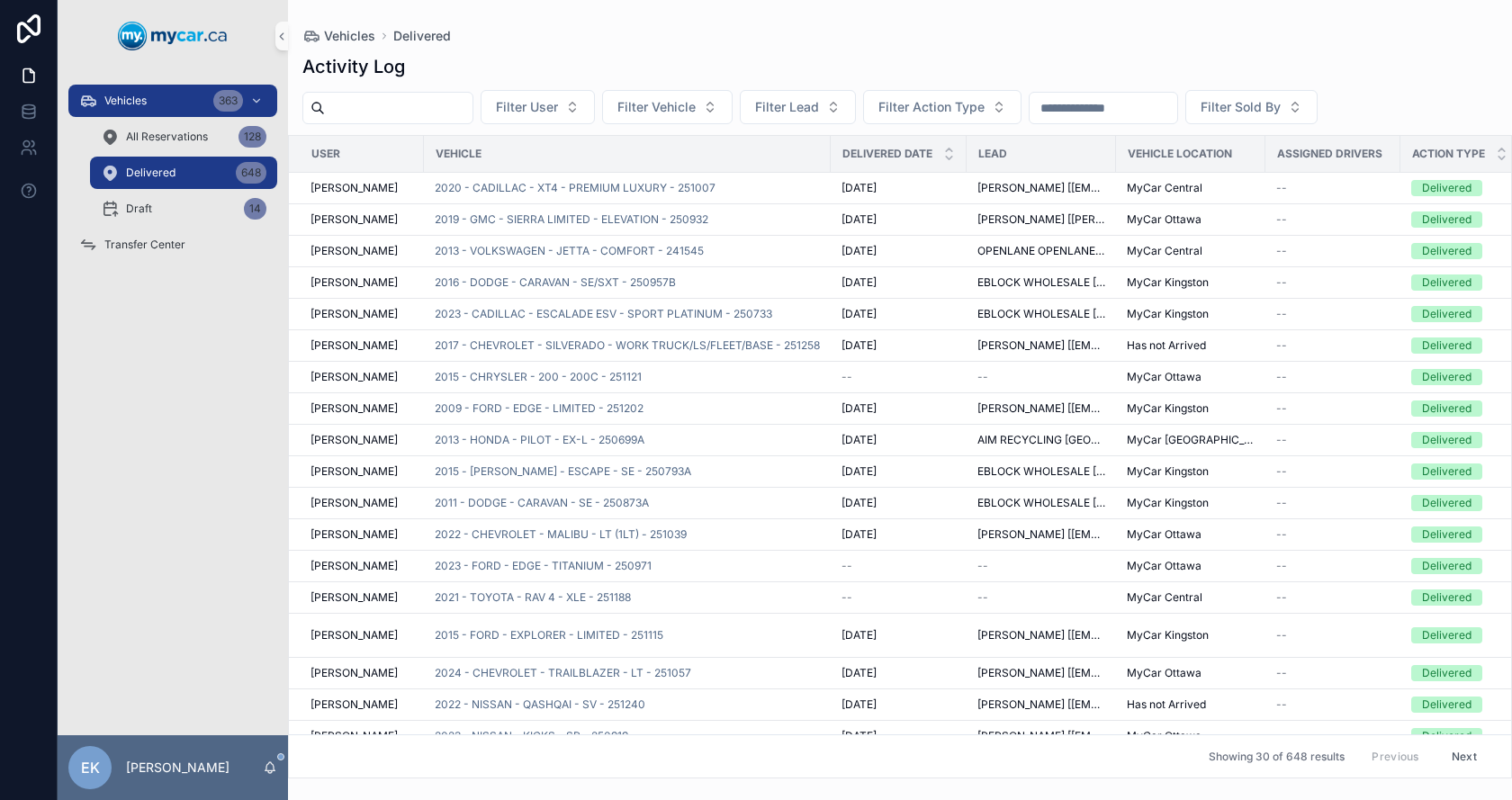
click at [1108, 100] on input "scrollable content" at bounding box center [1103, 108] width 148 height 25
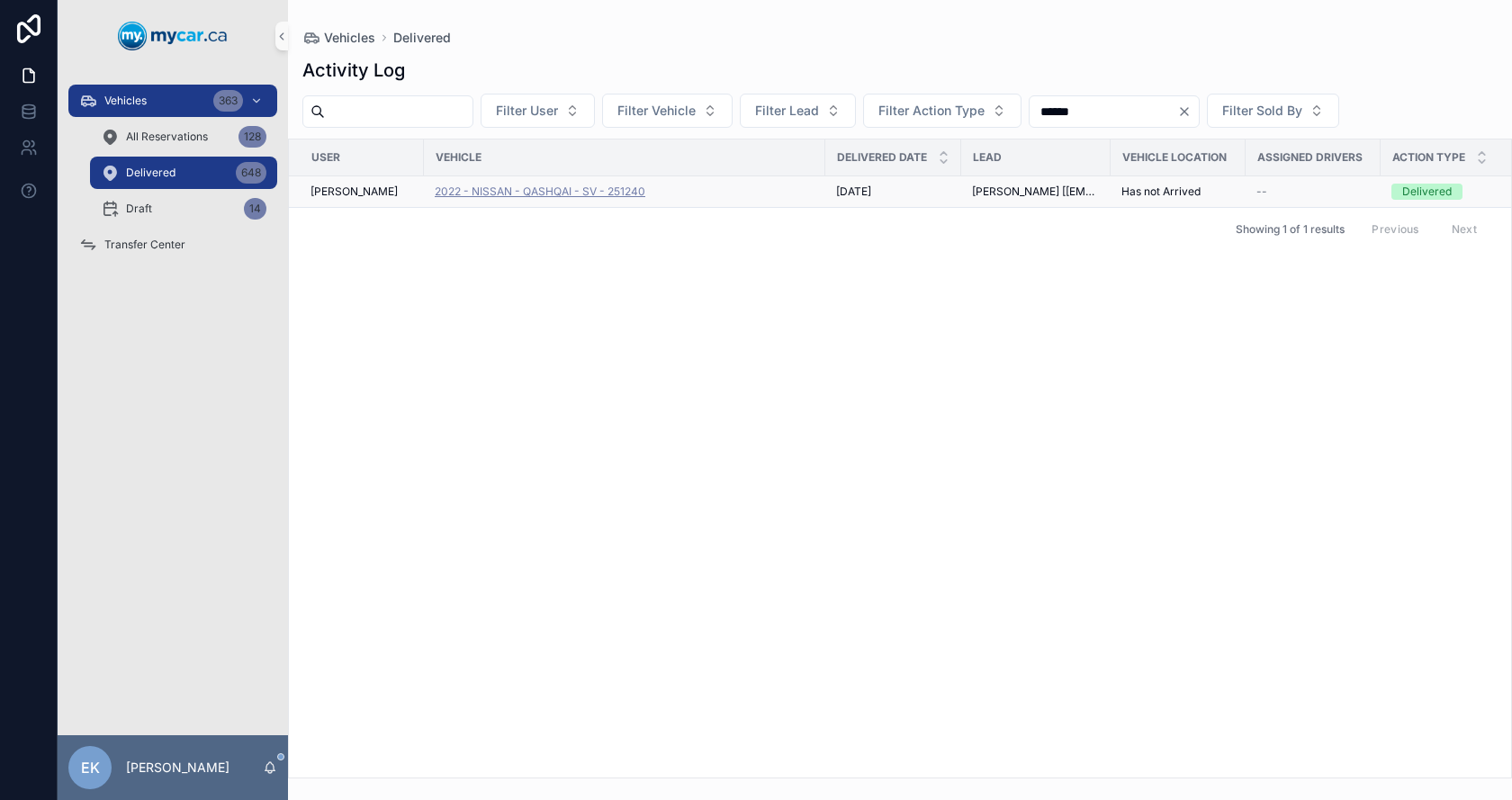
type input "******"
click at [609, 190] on span "2022 - NISSAN - QASHQAI - SV - 251240" at bounding box center [540, 191] width 211 height 14
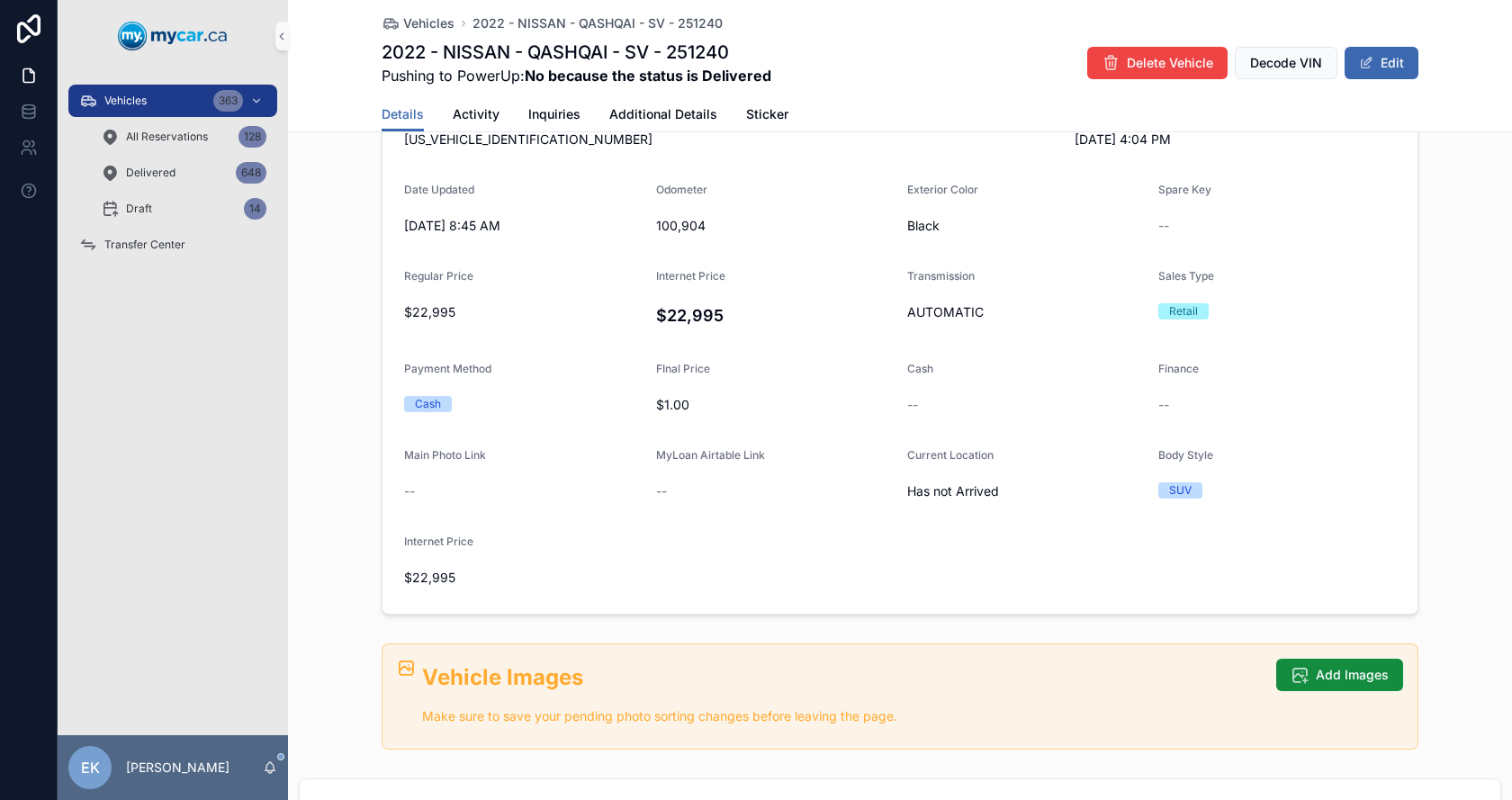
scroll to position [450, 0]
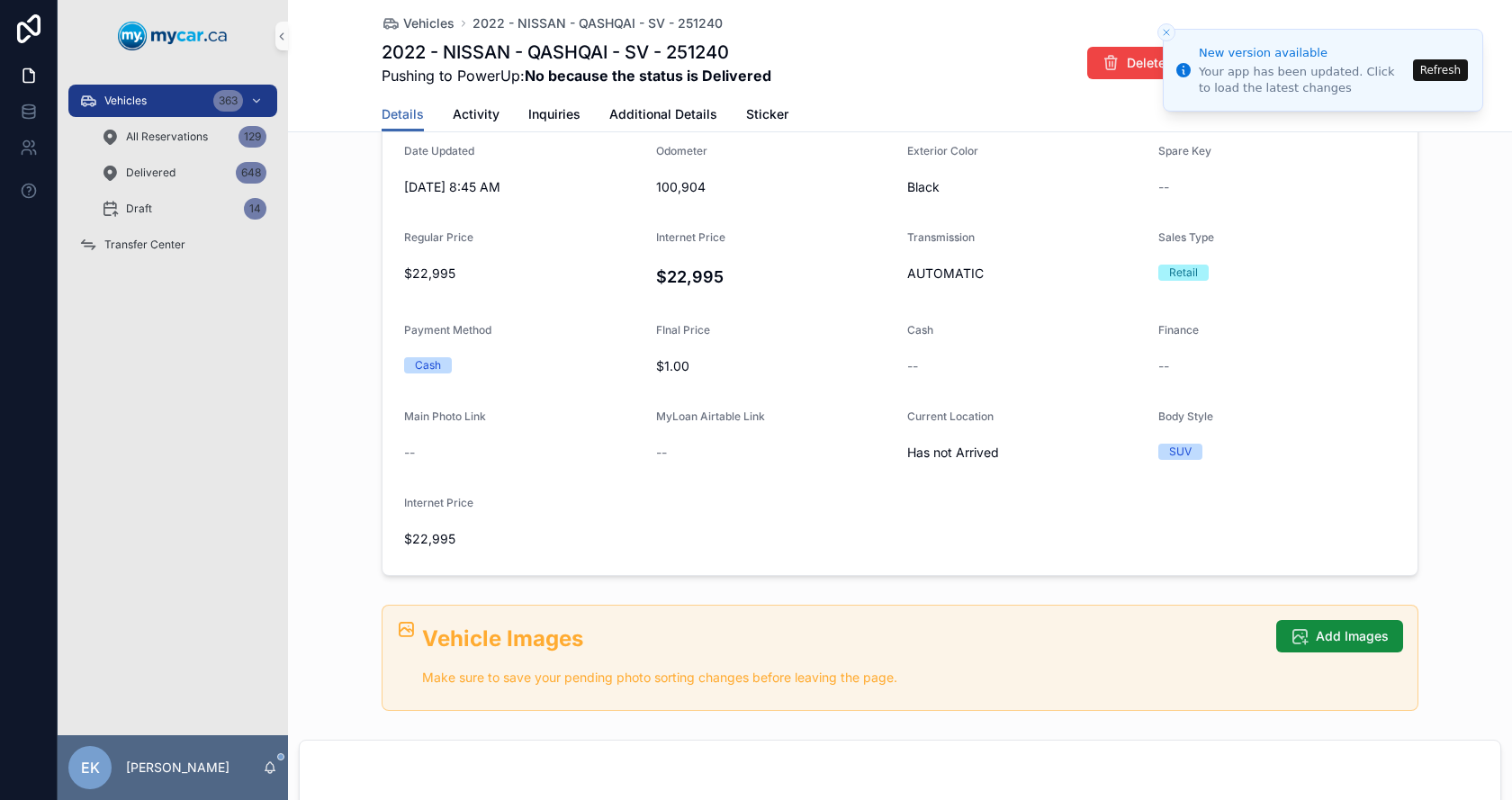
click at [1455, 70] on button "Refresh" at bounding box center [1440, 70] width 55 height 21
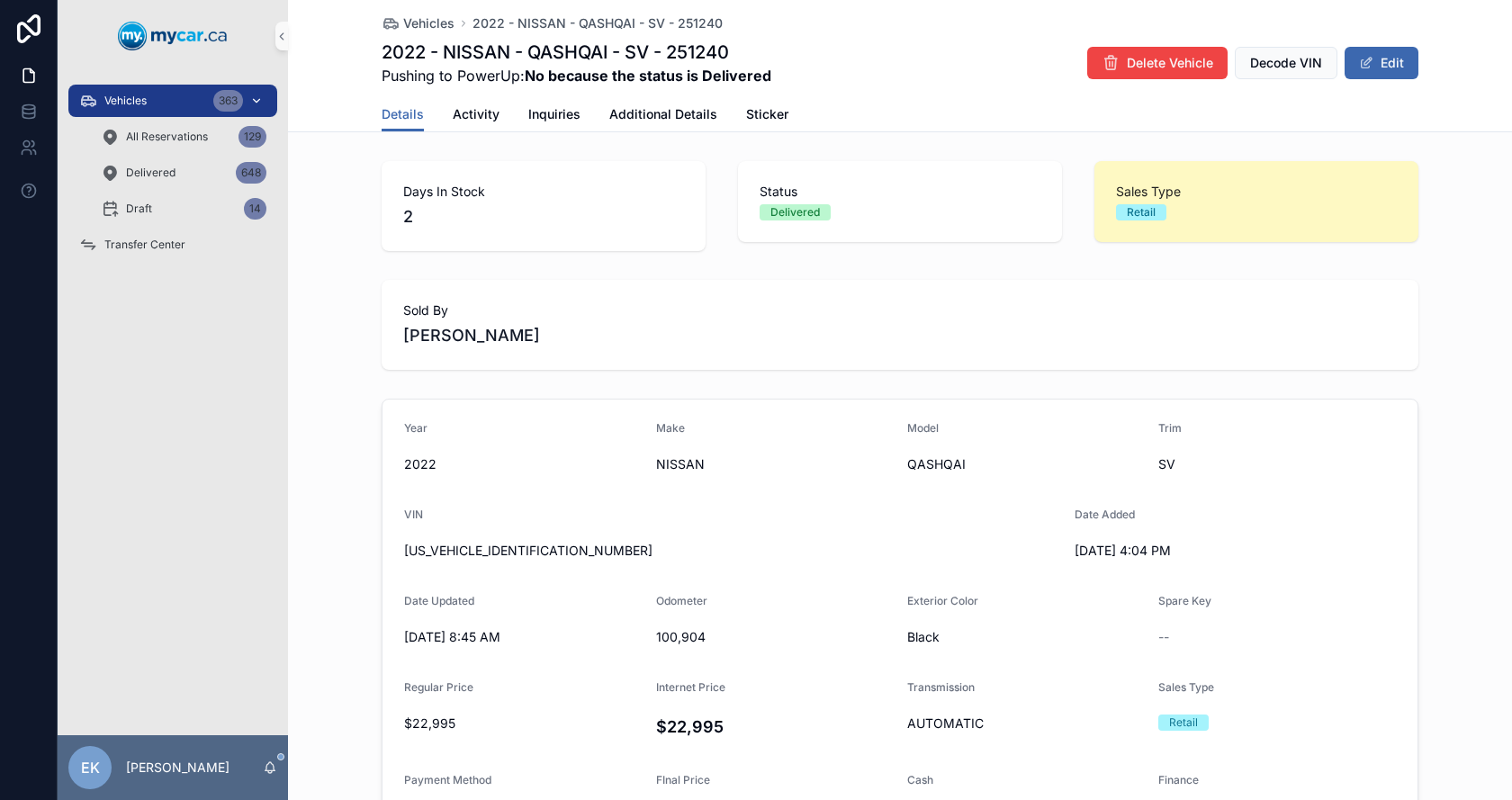
click at [121, 99] on span "Vehicles" at bounding box center [126, 100] width 43 height 14
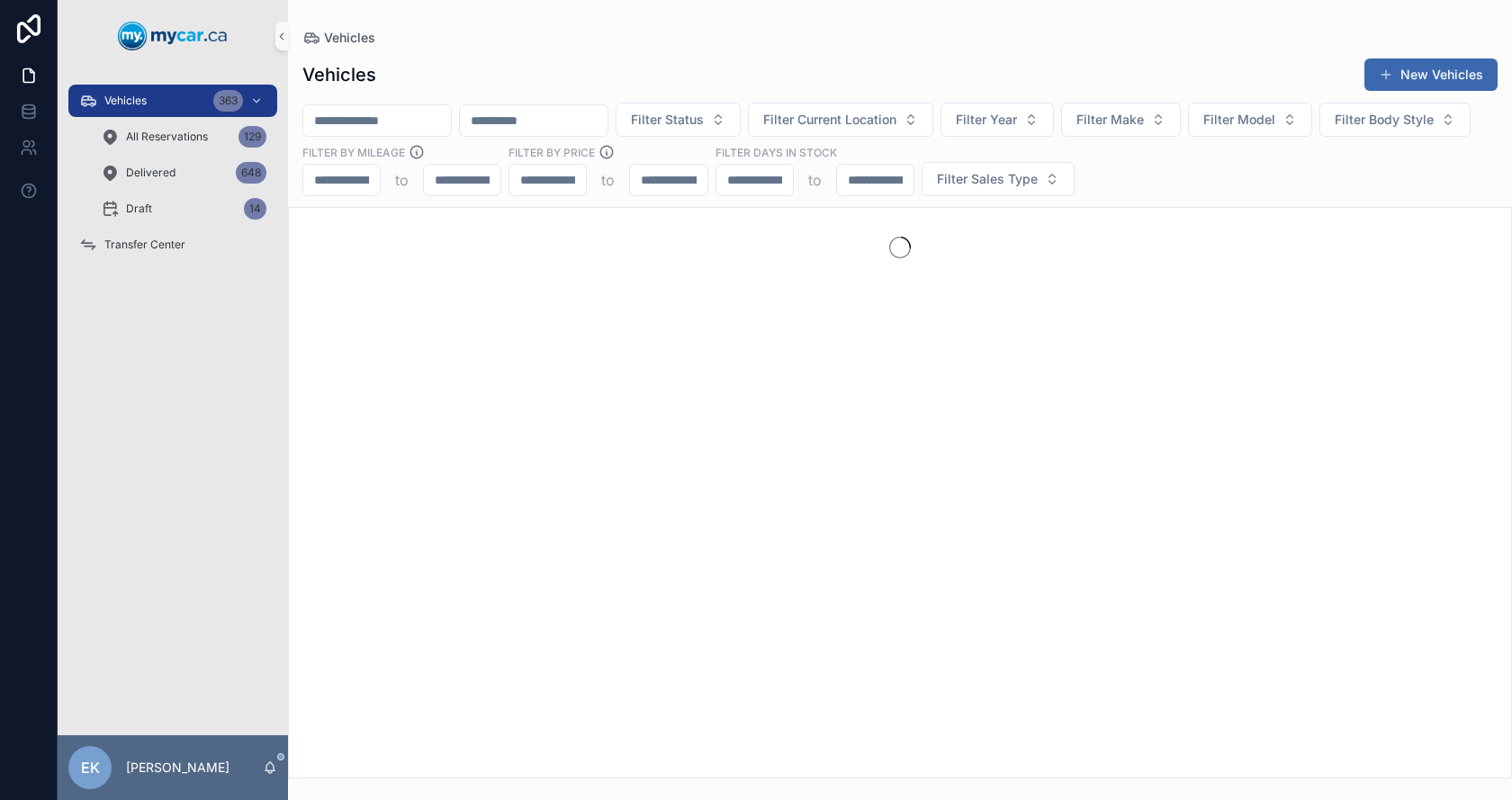
click at [404, 119] on input "scrollable content" at bounding box center [377, 121] width 148 height 25
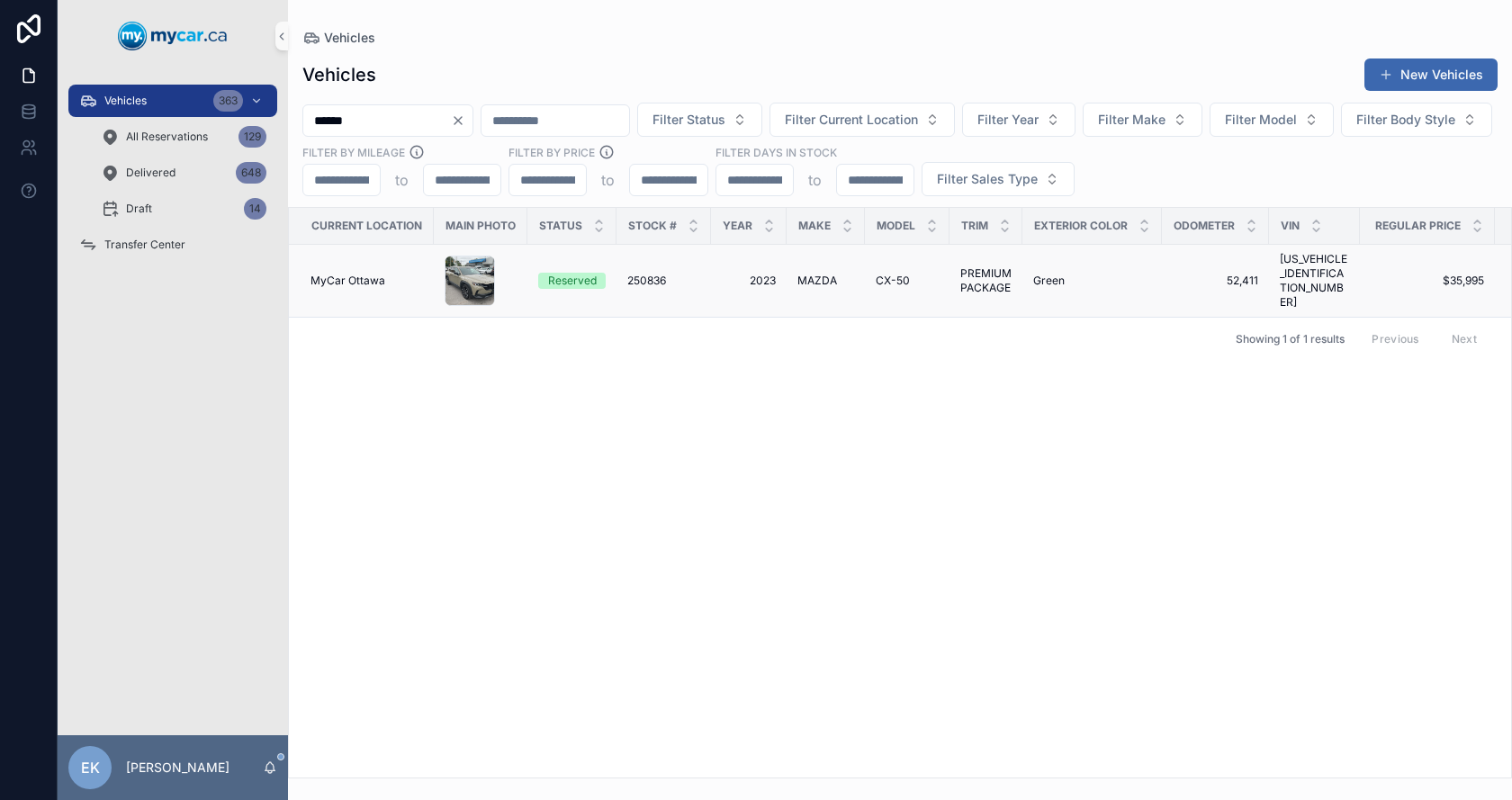
type input "******"
click at [657, 273] on span "250836" at bounding box center [647, 280] width 39 height 14
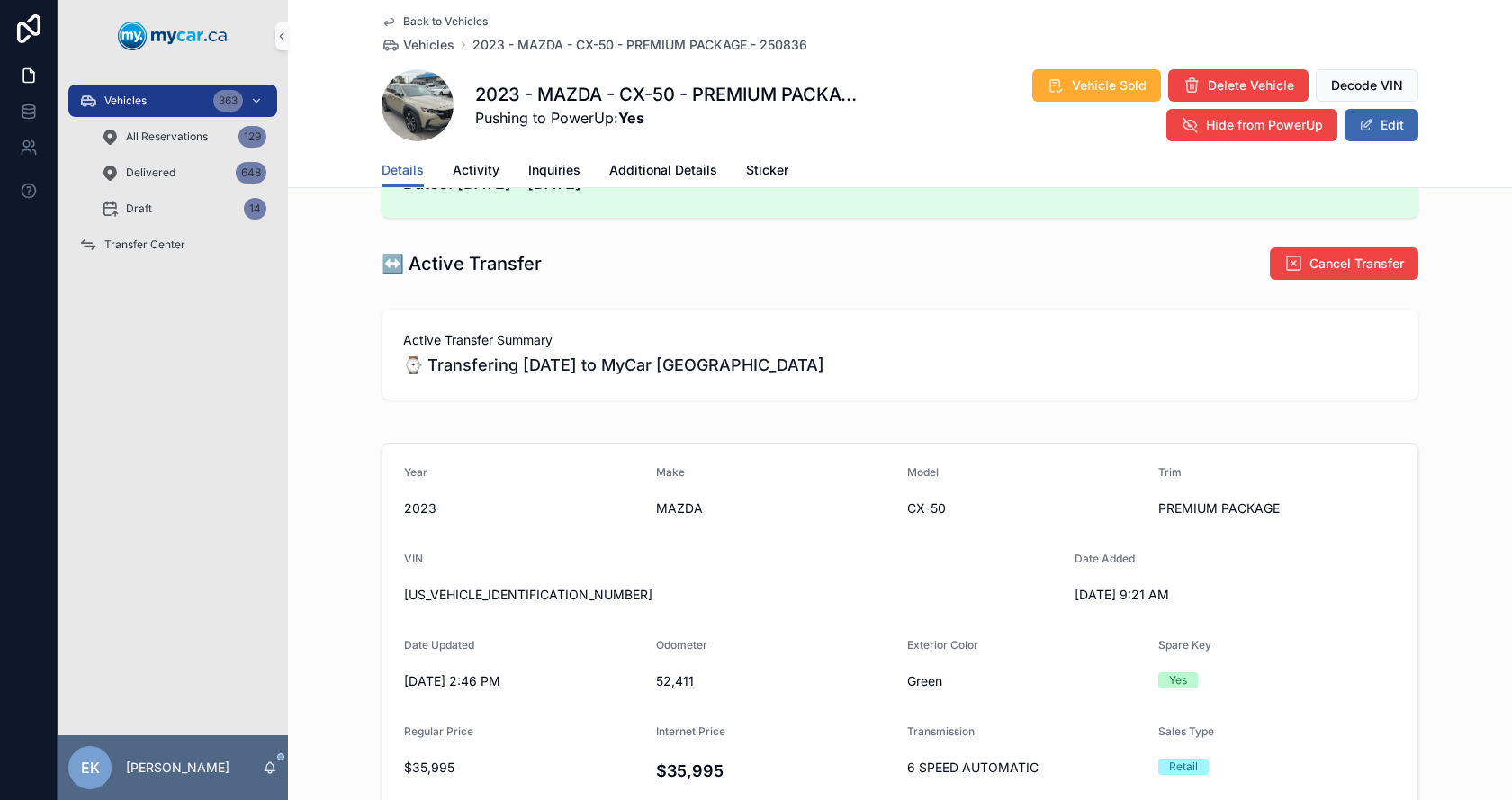
scroll to position [31, 0]
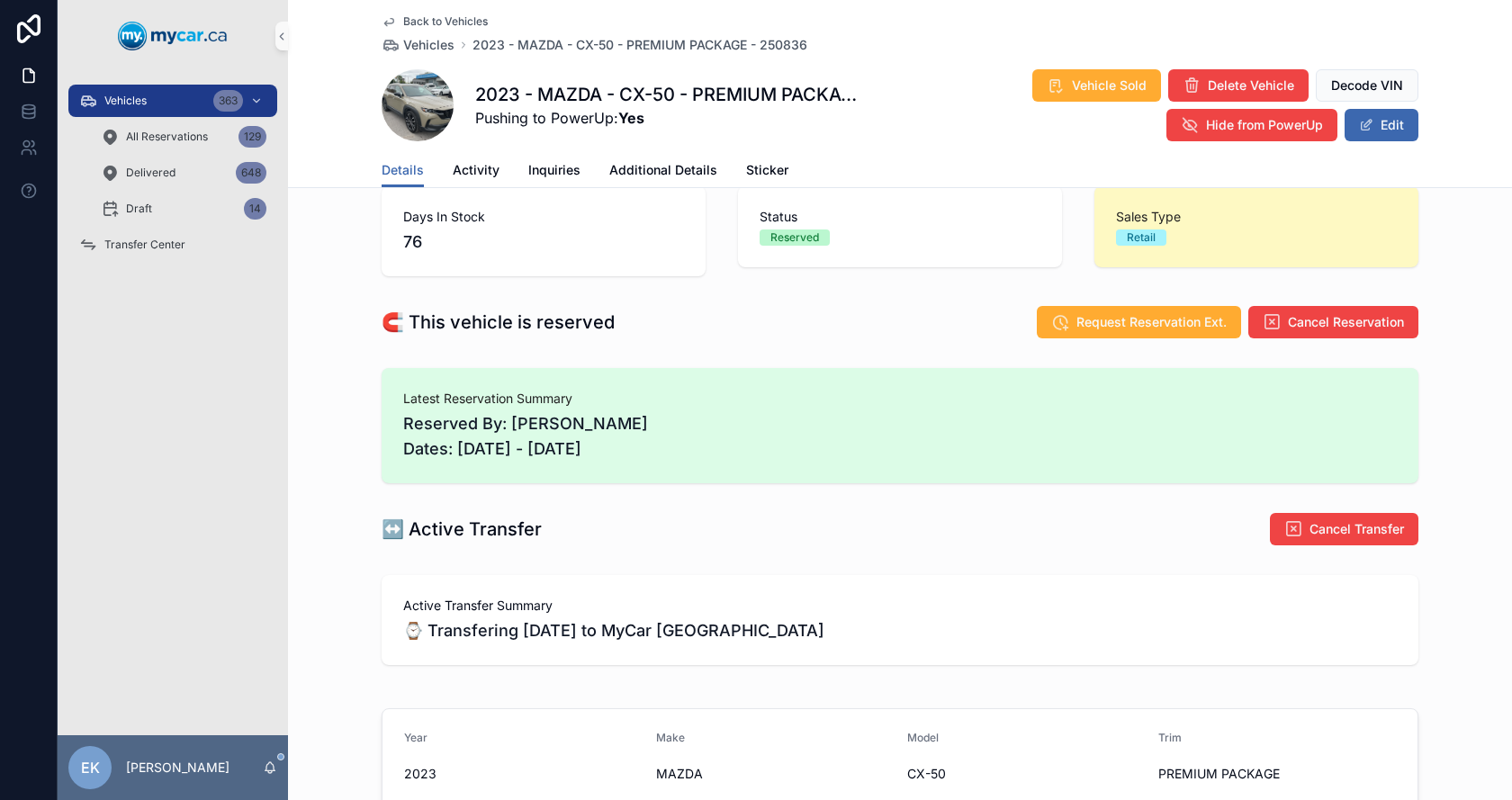
click at [553, 620] on span "⌚ Transfering today to MyCar North Bay" at bounding box center [900, 631] width 994 height 25
click at [130, 242] on span "Transfer Center" at bounding box center [145, 244] width 81 height 14
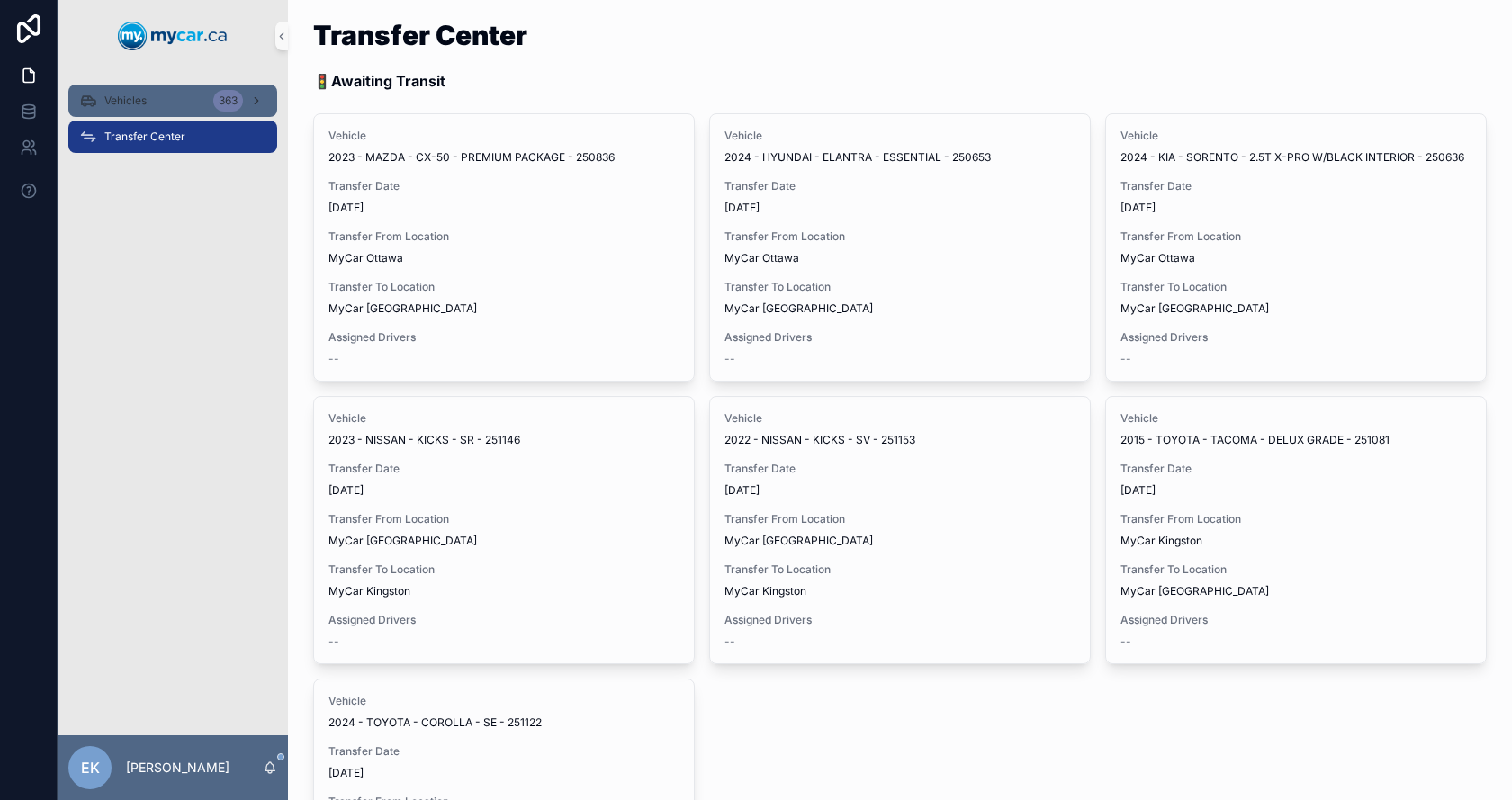
click at [141, 100] on span "Vehicles" at bounding box center [126, 100] width 43 height 14
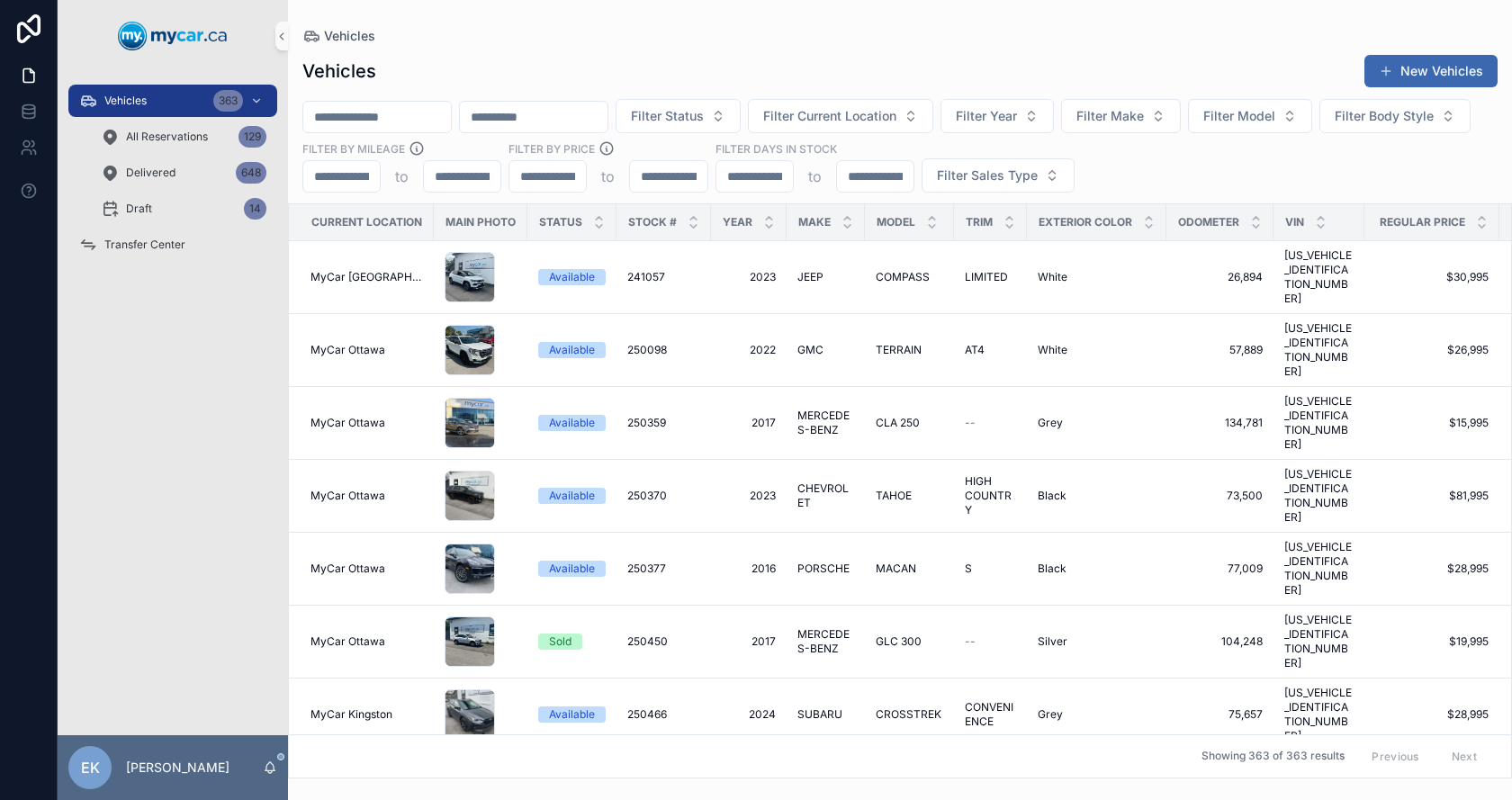
click at [355, 111] on input "scrollable content" at bounding box center [377, 117] width 148 height 25
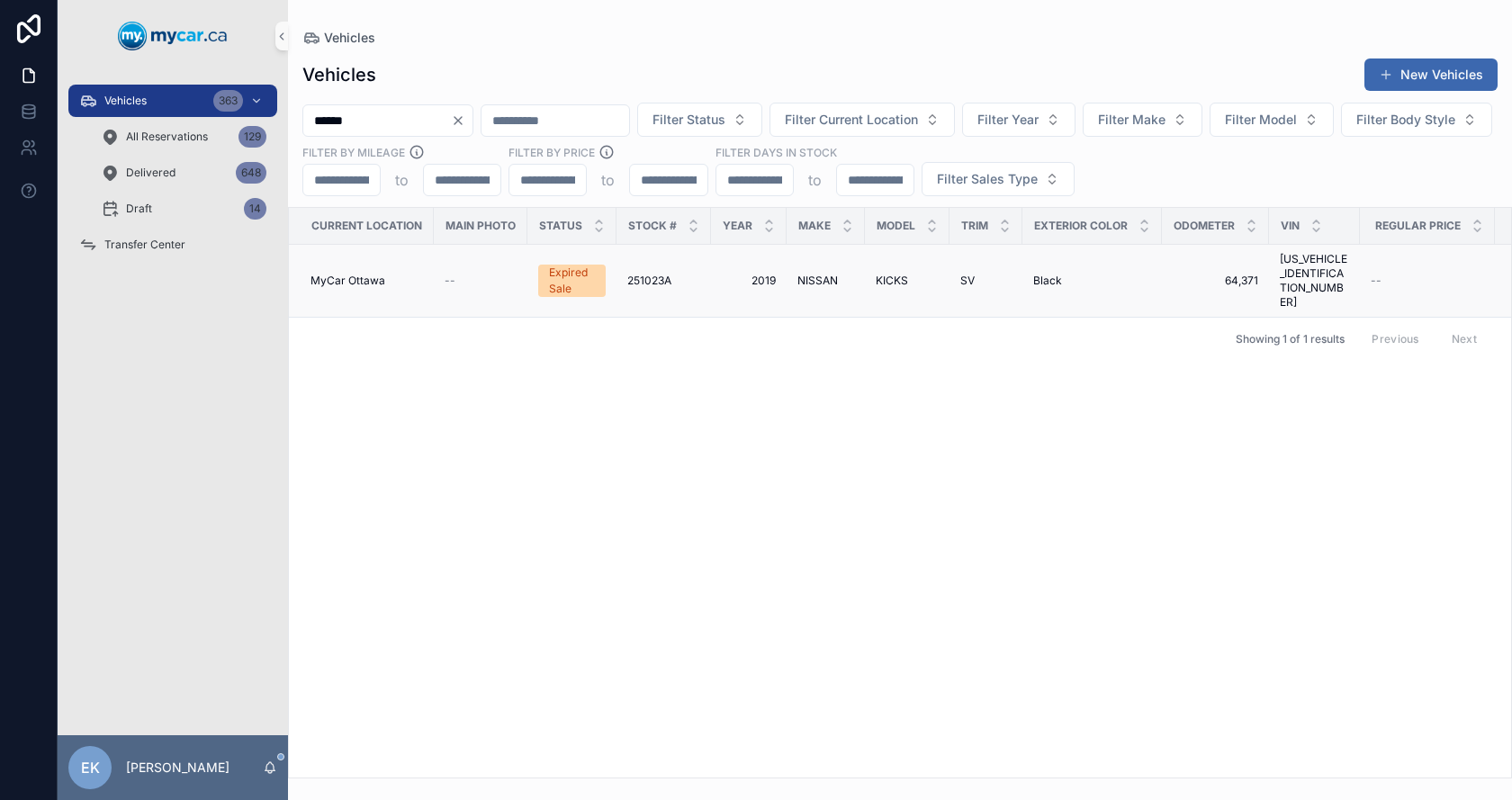
type input "******"
click at [660, 273] on span "251023A" at bounding box center [650, 280] width 44 height 14
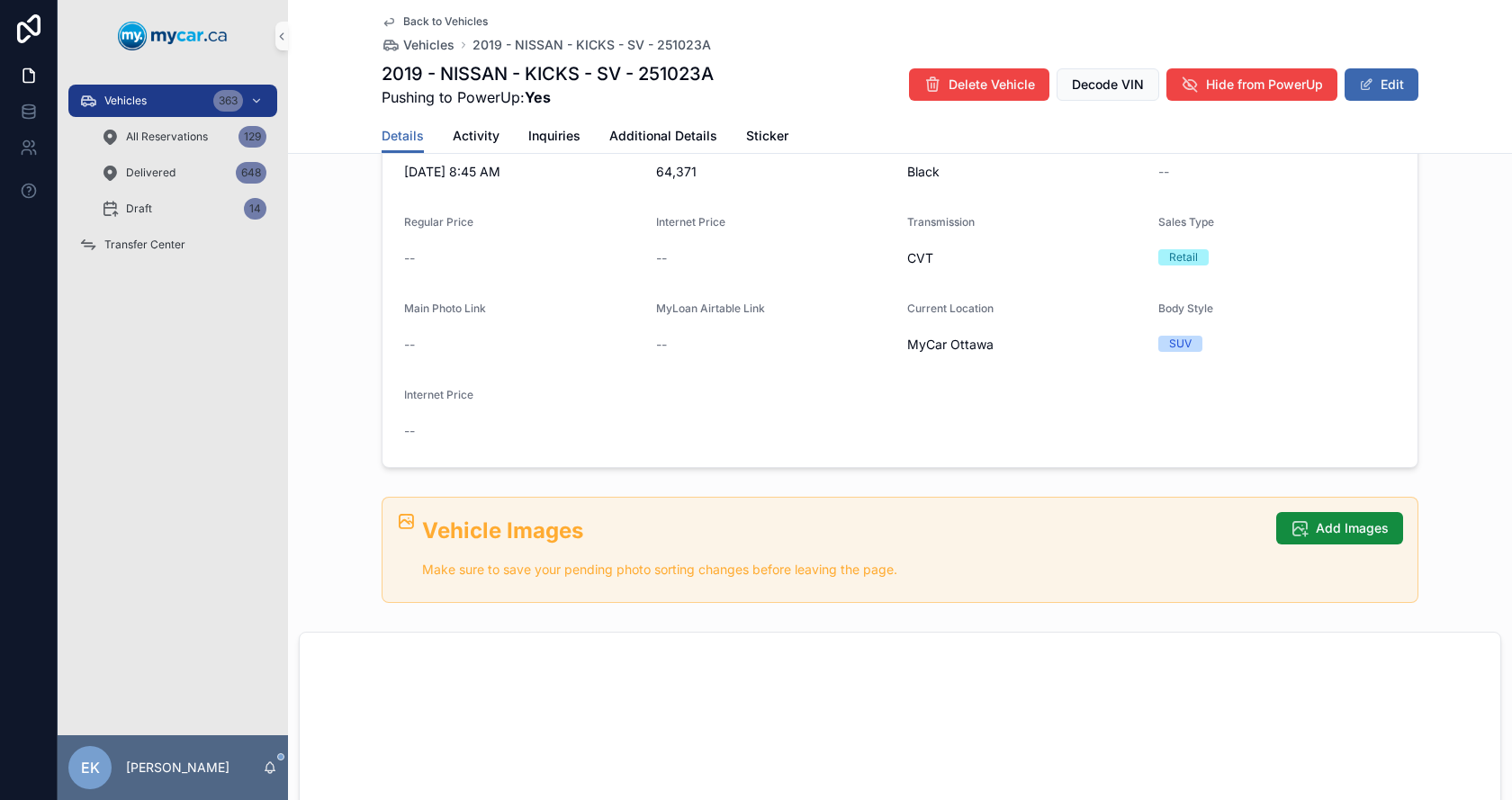
scroll to position [630, 0]
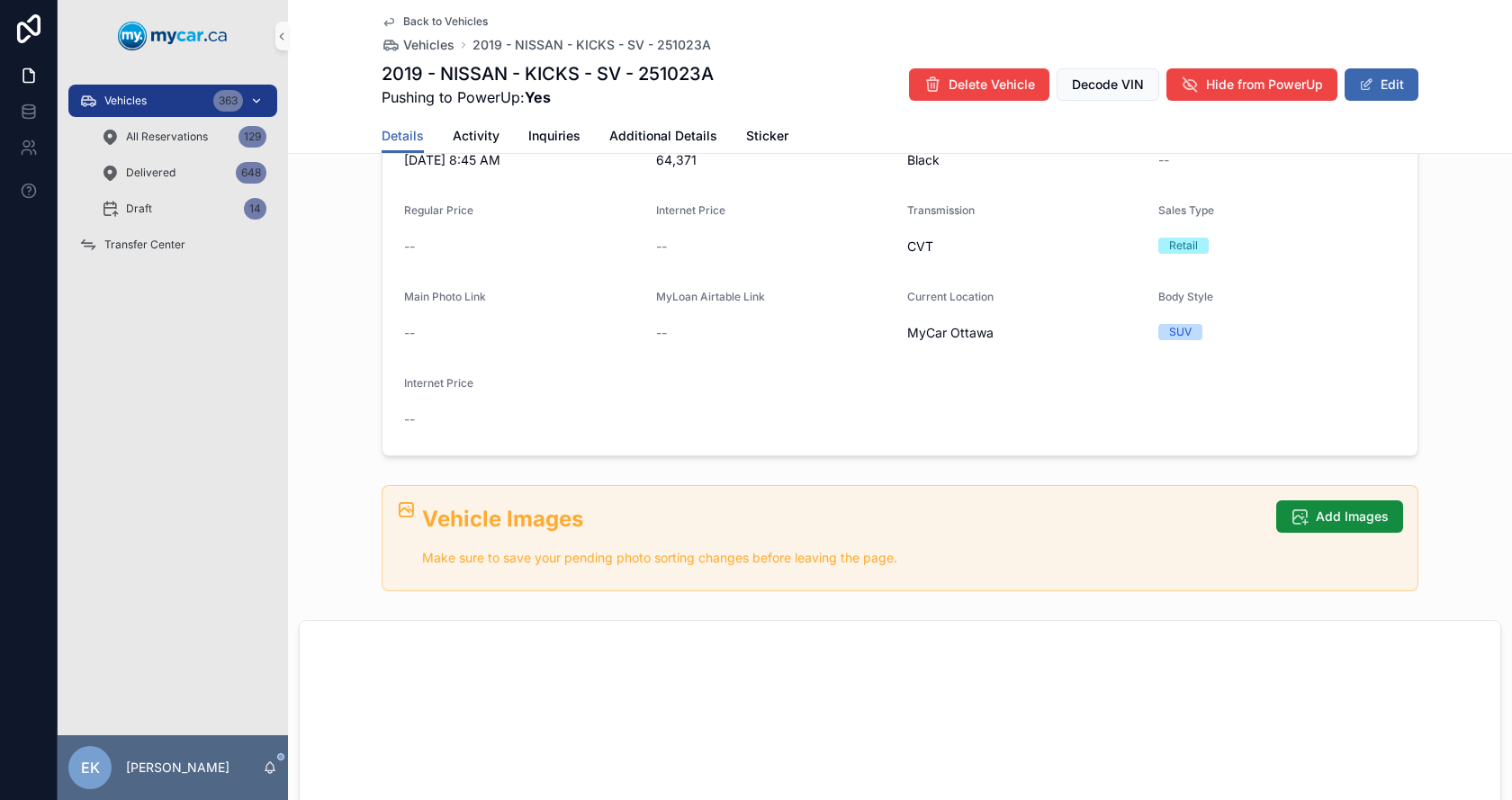
click at [143, 103] on span "Vehicles" at bounding box center [126, 100] width 43 height 14
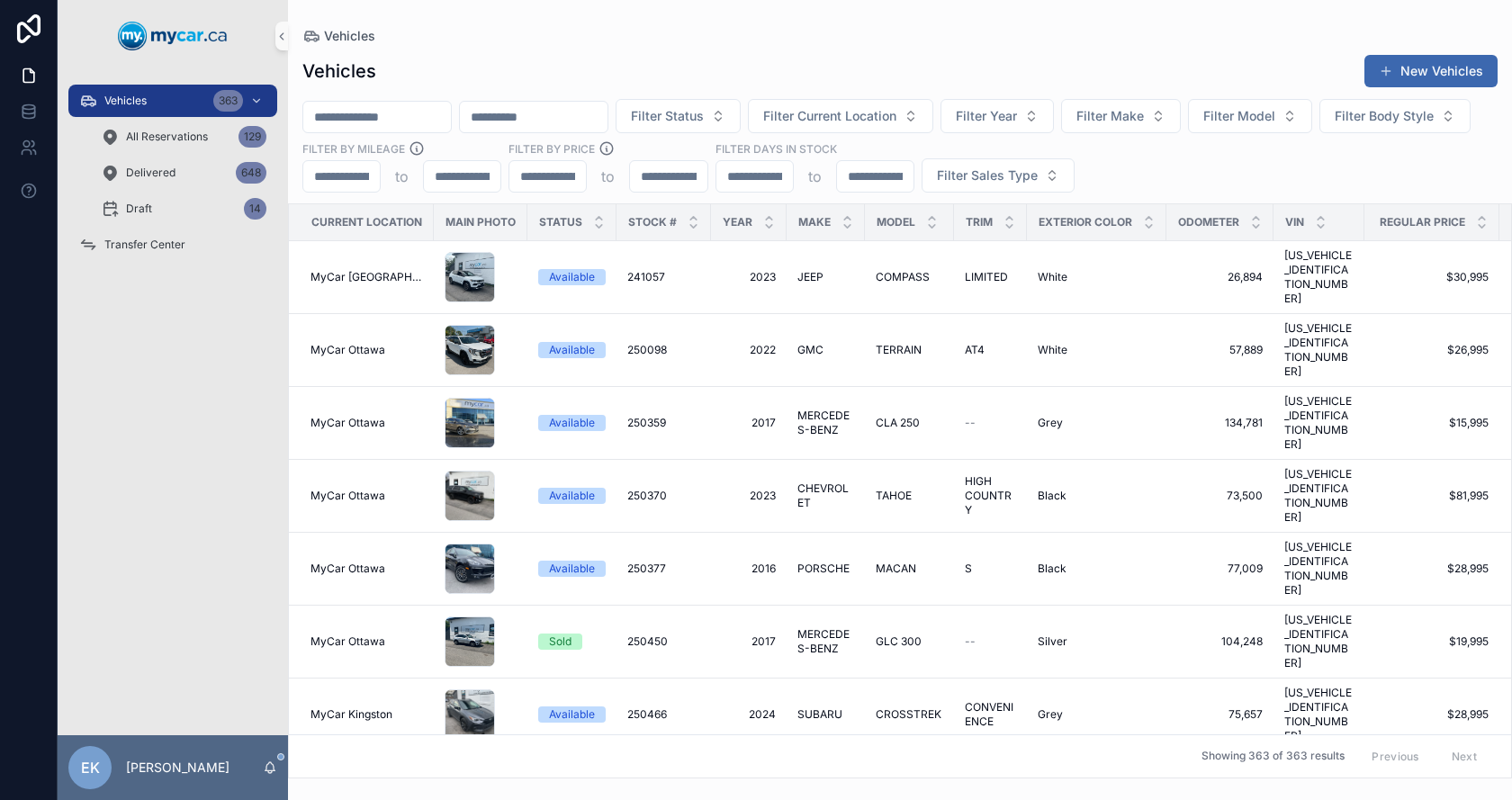
click at [450, 109] on input "scrollable content" at bounding box center [377, 117] width 148 height 25
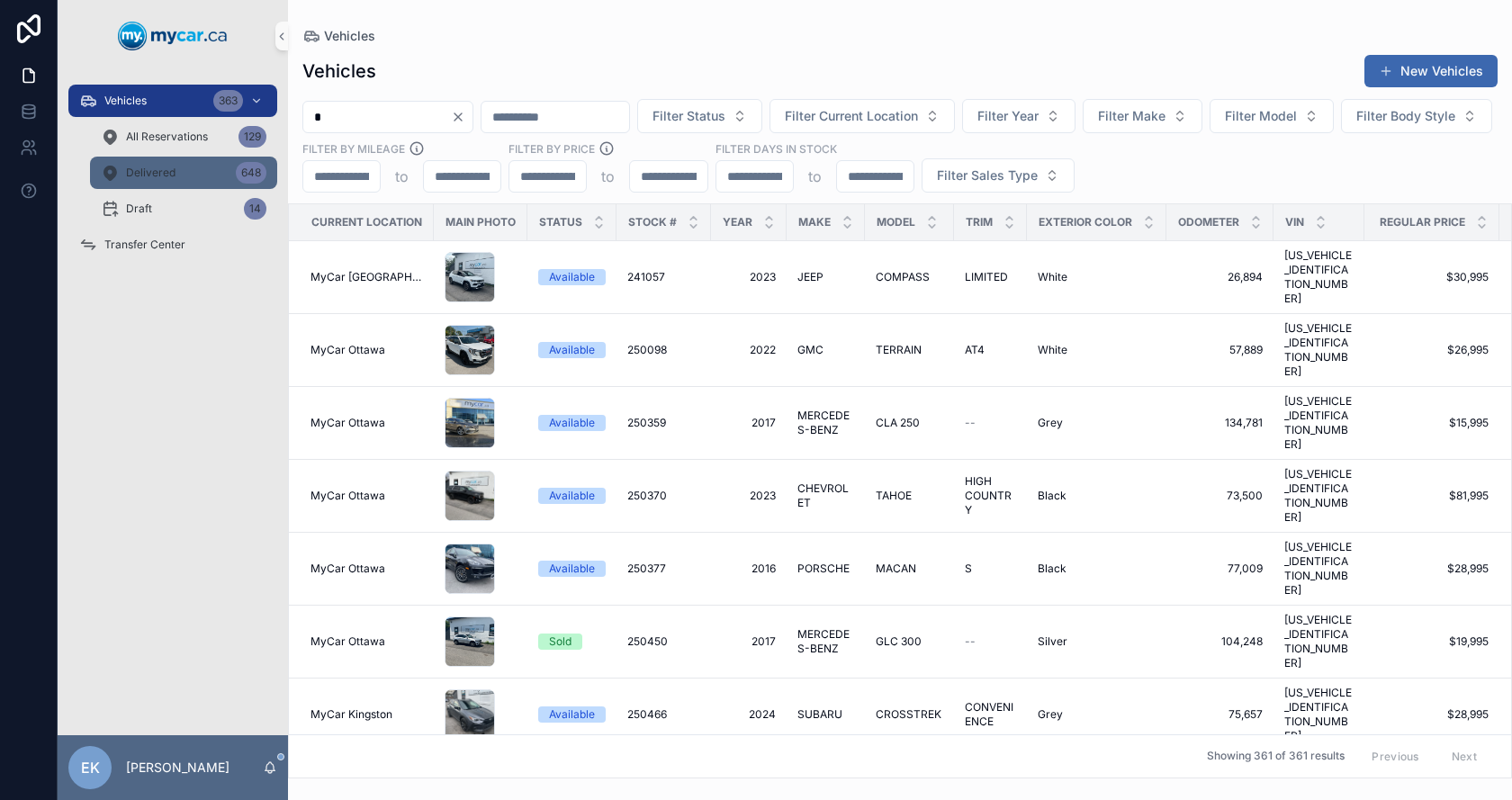
type input "*"
click at [165, 160] on div "Delivered 648" at bounding box center [183, 173] width 165 height 29
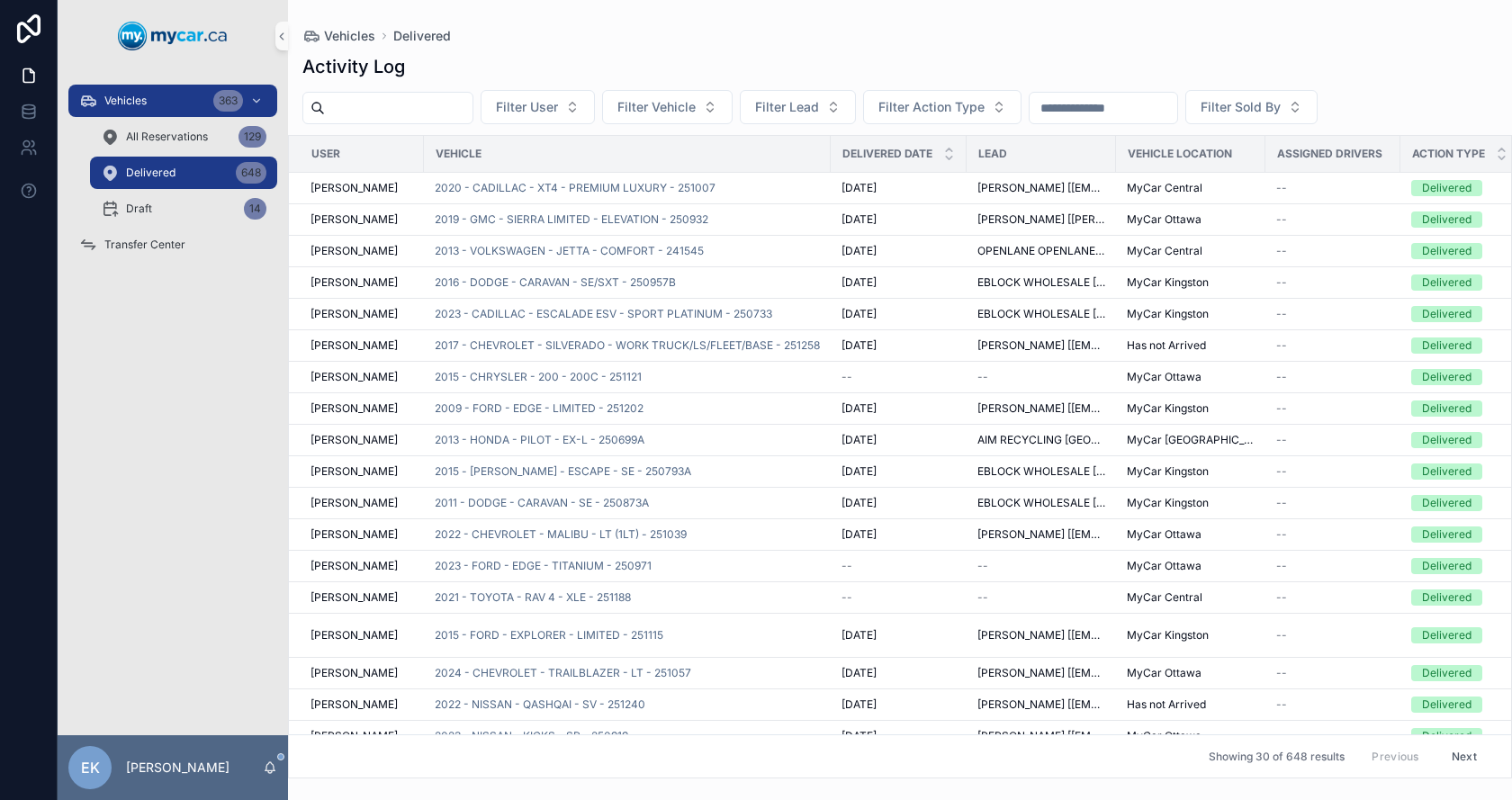
click at [1130, 109] on input "scrollable content" at bounding box center [1103, 108] width 148 height 25
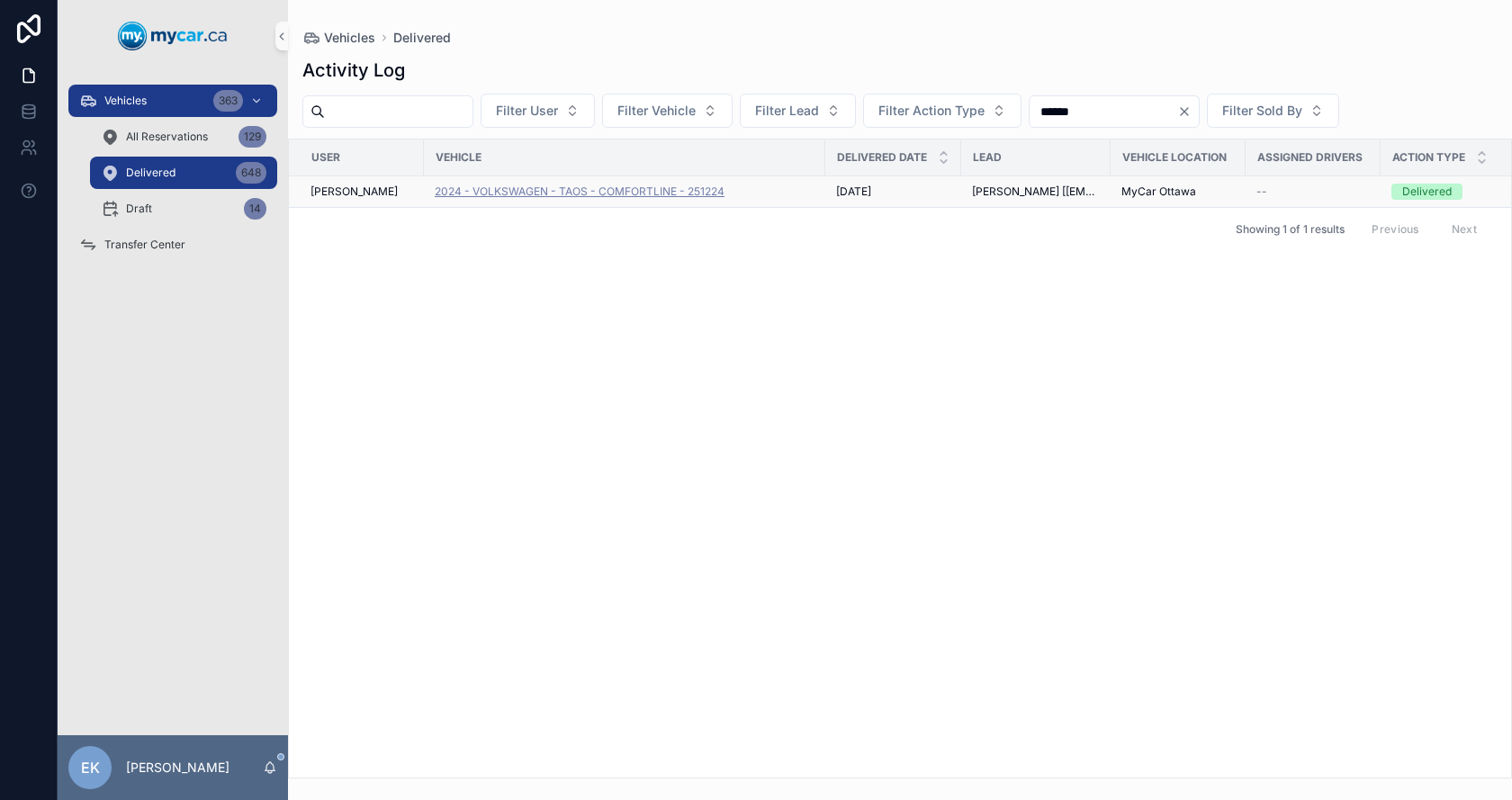
type input "******"
click at [639, 194] on span "2024 - VOLKSWAGEN - TAOS - COMFORTLINE - 251224" at bounding box center [580, 191] width 290 height 14
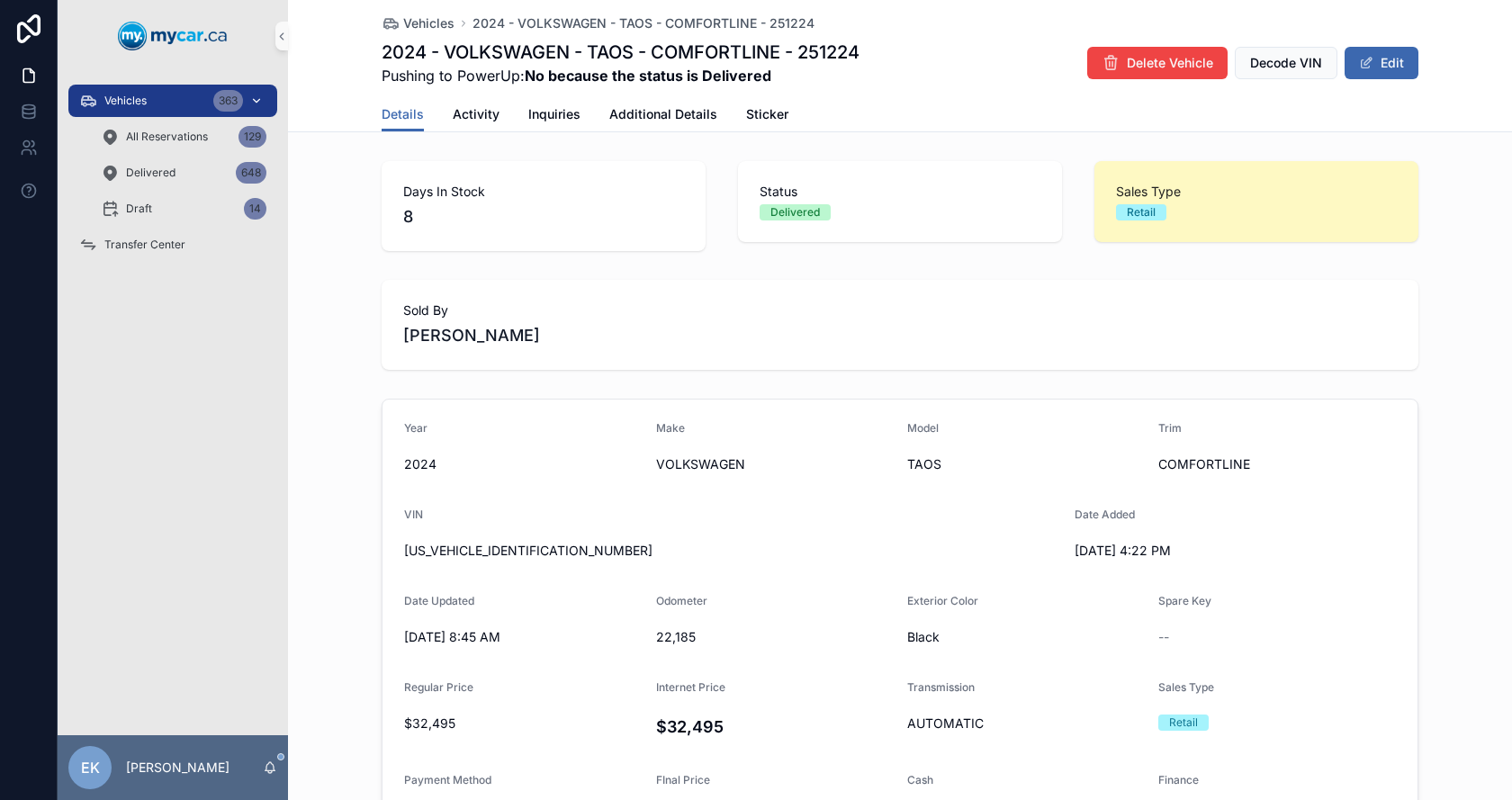
click at [145, 99] on span "Vehicles" at bounding box center [126, 100] width 43 height 14
